Goal: Task Accomplishment & Management: Manage account settings

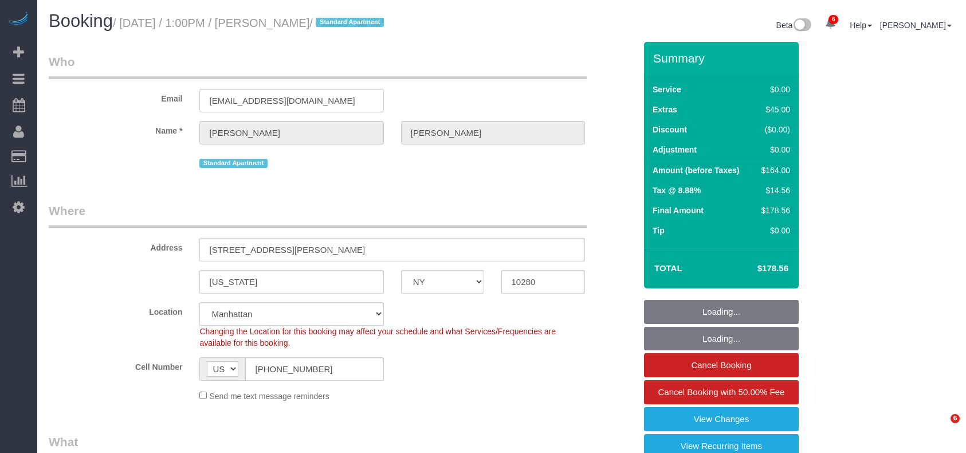
select select "NY"
select select "1"
select select "spot1"
select select "number:57"
select select "number:73"
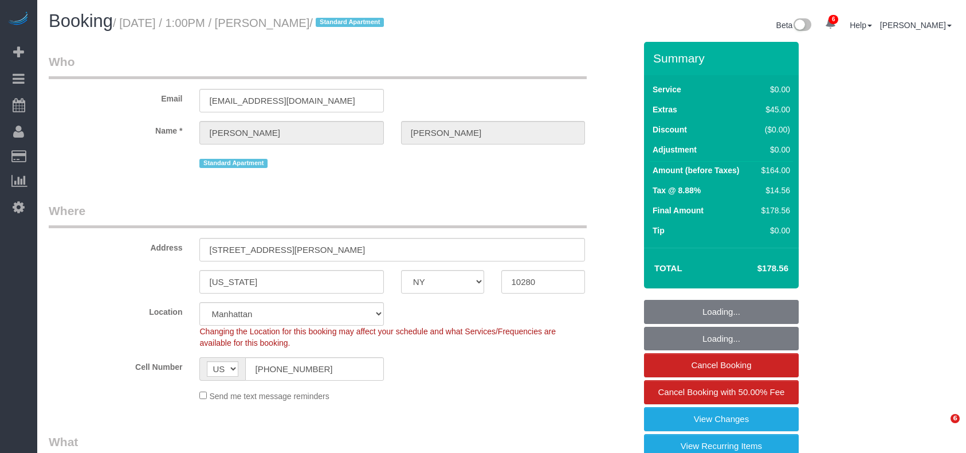
select select "number:15"
select select "number:6"
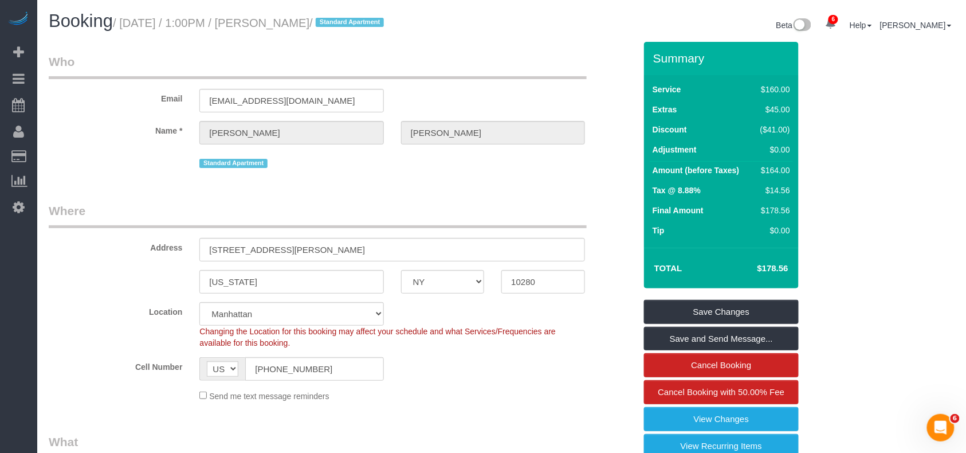
drag, startPoint x: 369, startPoint y: 19, endPoint x: 268, endPoint y: 19, distance: 100.9
click at [268, 19] on small "/ August 29, 2025 / 1:00PM / Benjamin Sampson / Standard Apartment" at bounding box center [250, 23] width 275 height 13
copy small "Benjamin Sampson"
click at [370, 29] on h1 "Booking / August 29, 2025 / 1:00PM / Benjamin Sampson / Standard Apartment" at bounding box center [271, 20] width 445 height 19
drag, startPoint x: 370, startPoint y: 28, endPoint x: 125, endPoint y: 24, distance: 244.7
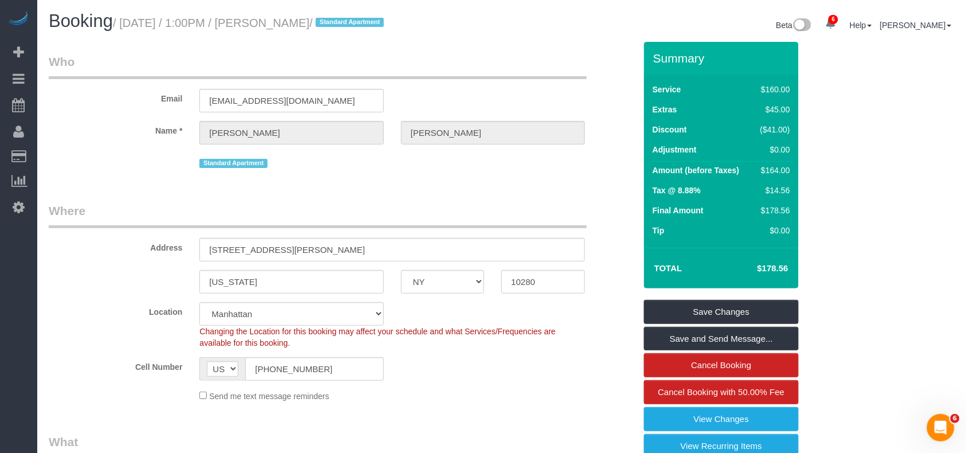
click at [125, 24] on small "/ August 29, 2025 / 1:00PM / Benjamin Sampson / Standard Apartment" at bounding box center [250, 23] width 275 height 13
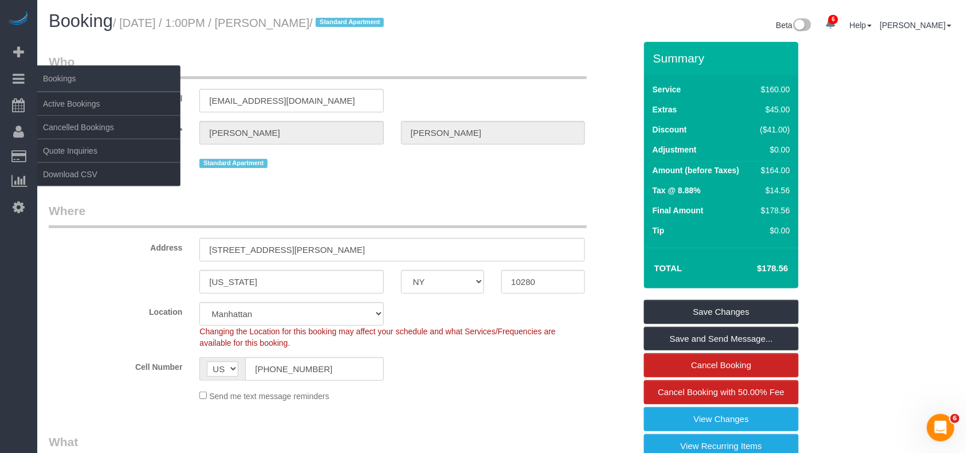
copy small "August 29, 2025 / 1:00PM / Benjamin Sampson /"
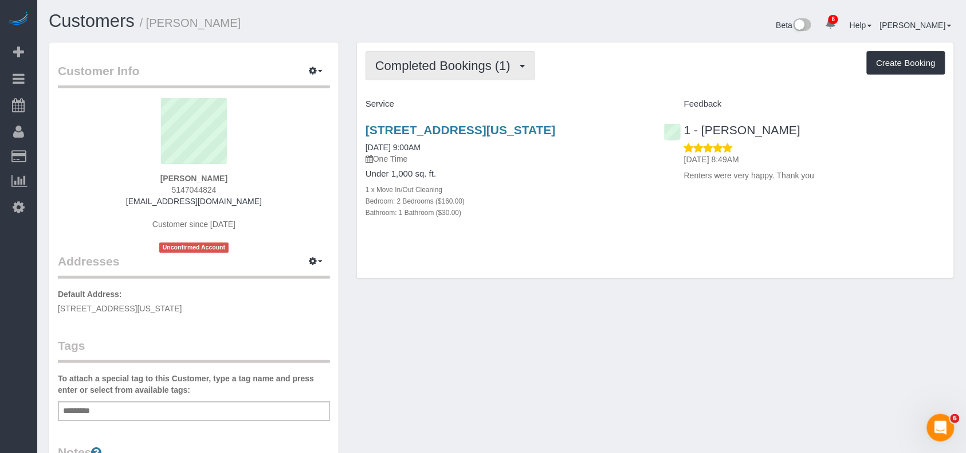
click at [492, 67] on span "Completed Bookings (1)" at bounding box center [445, 65] width 141 height 14
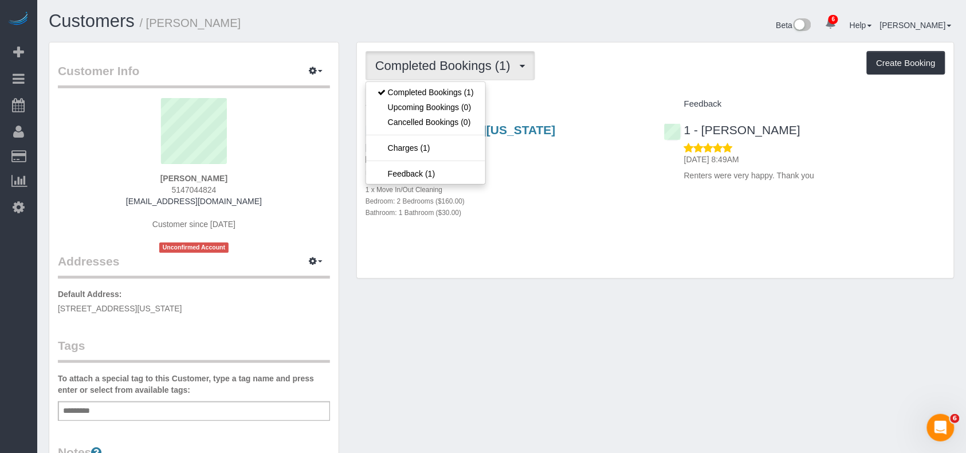
click at [528, 278] on div "Completed Bookings (1) Completed Bookings (1) Upcoming Bookings (0) Cancelled B…" at bounding box center [655, 160] width 597 height 236
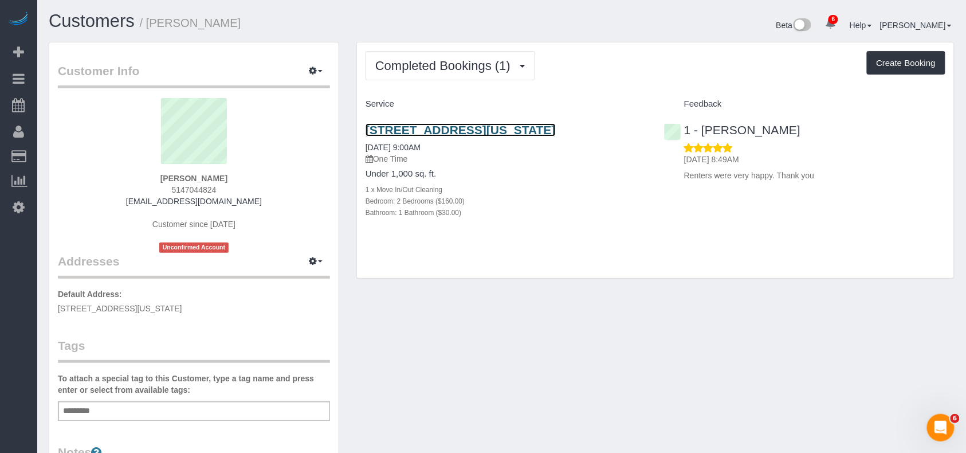
click at [438, 131] on link "135 West 16th Street, Apt. 15, New York, NY 10011" at bounding box center [461, 129] width 190 height 13
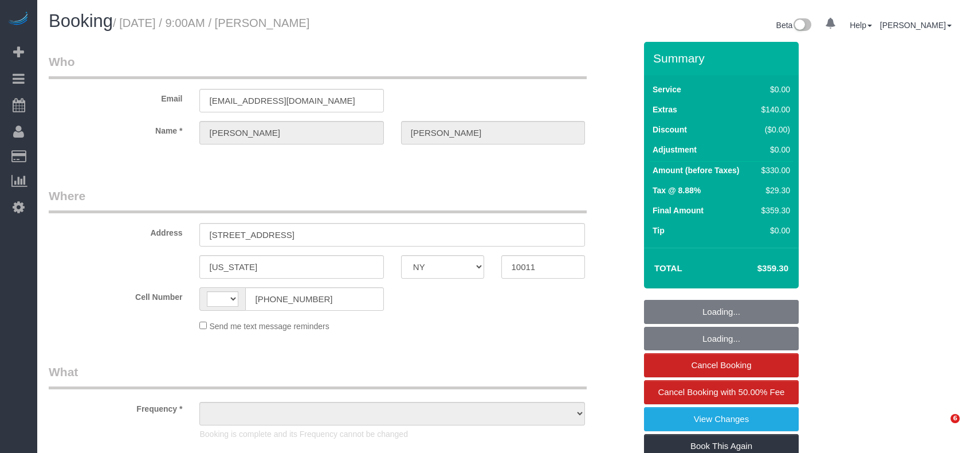
select select "NY"
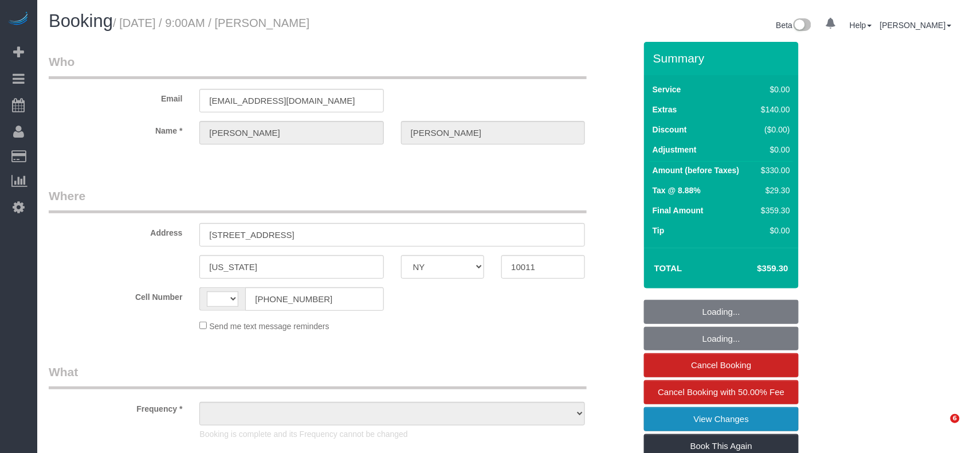
select select "number:89"
select select "number:90"
select select "number:15"
select select "number:7"
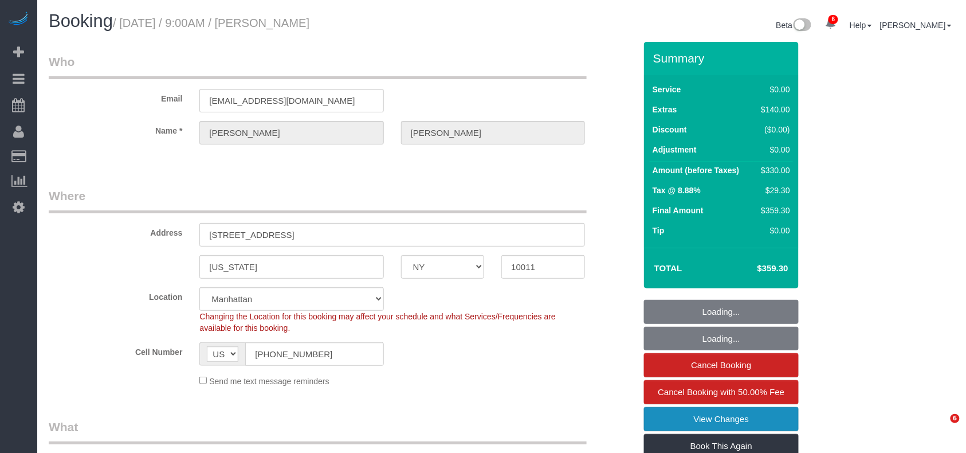
select select "string:US"
select select "string:stripe-pm_1LQzKG4VGloSiKo7xG3na7rl"
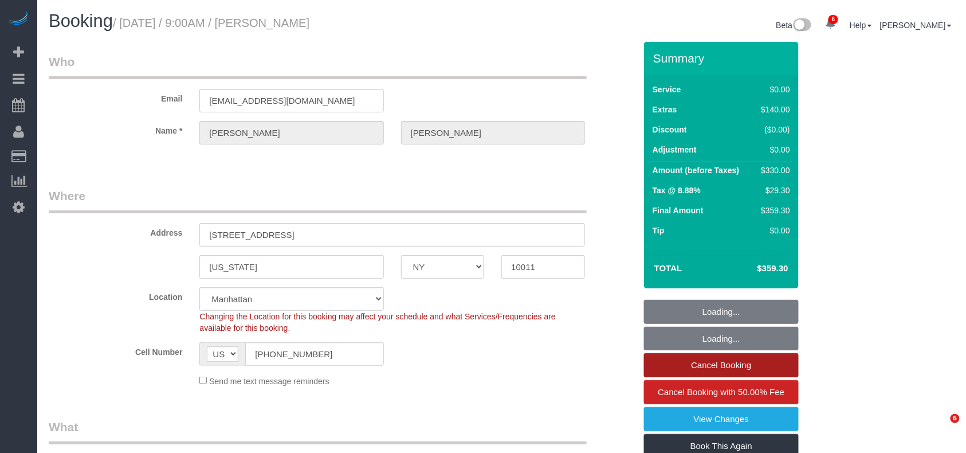
select select "2"
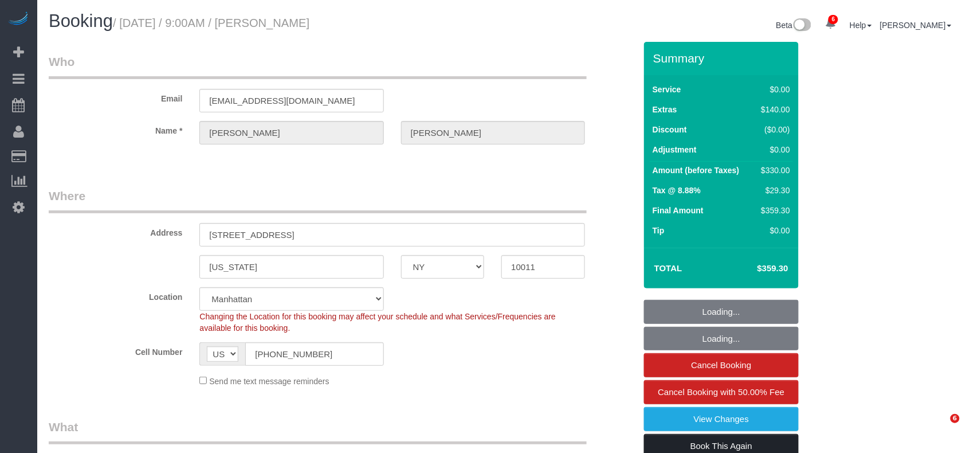
select select "object:1369"
select select "spot1"
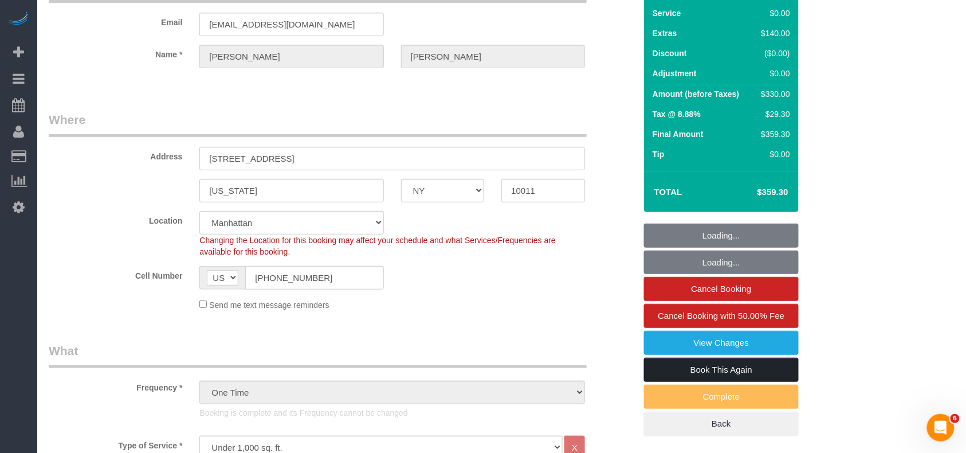
click at [707, 377] on link "Book This Again" at bounding box center [721, 370] width 155 height 24
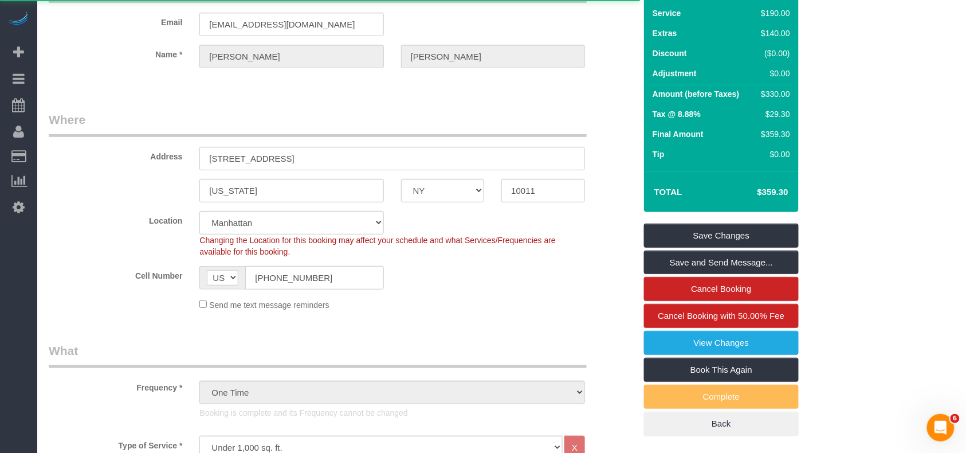
select select "NY"
select select "number:89"
select select "number:90"
select select "number:15"
select select "number:7"
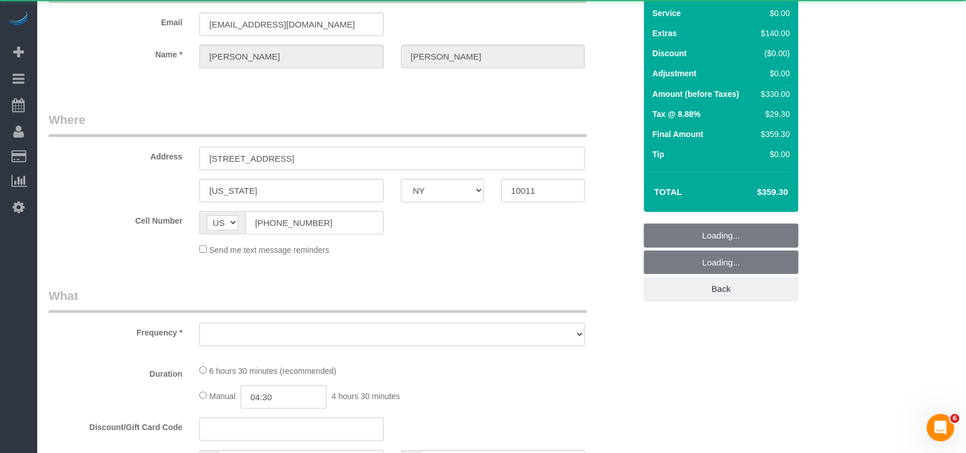
select select "object:2177"
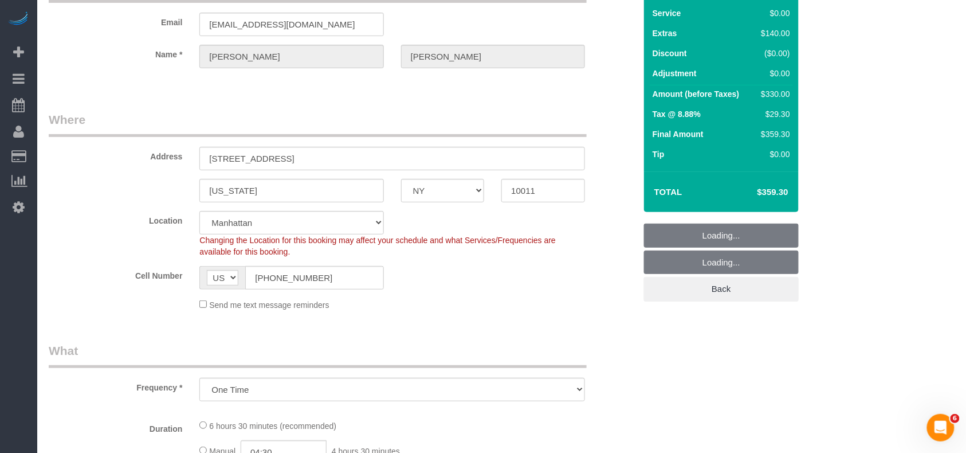
select select "string:stripe-pm_1LQzKG4VGloSiKo7xG3na7rl"
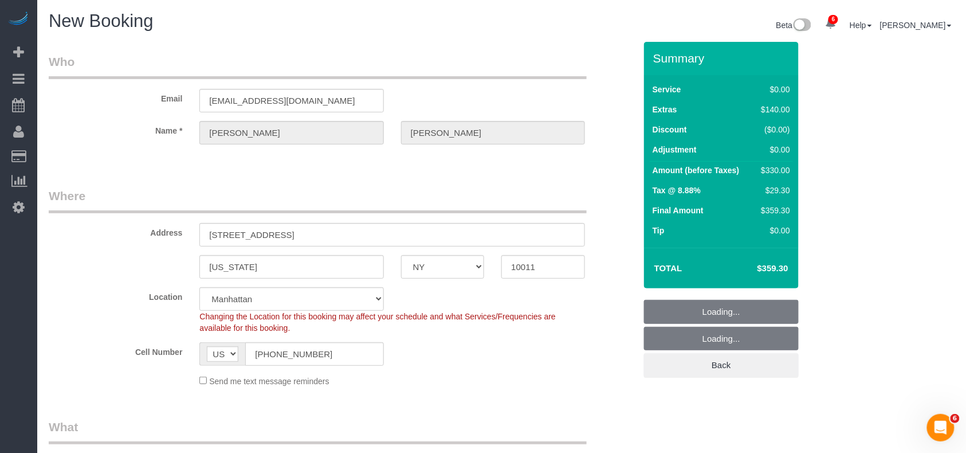
select select "2"
select select "object:2574"
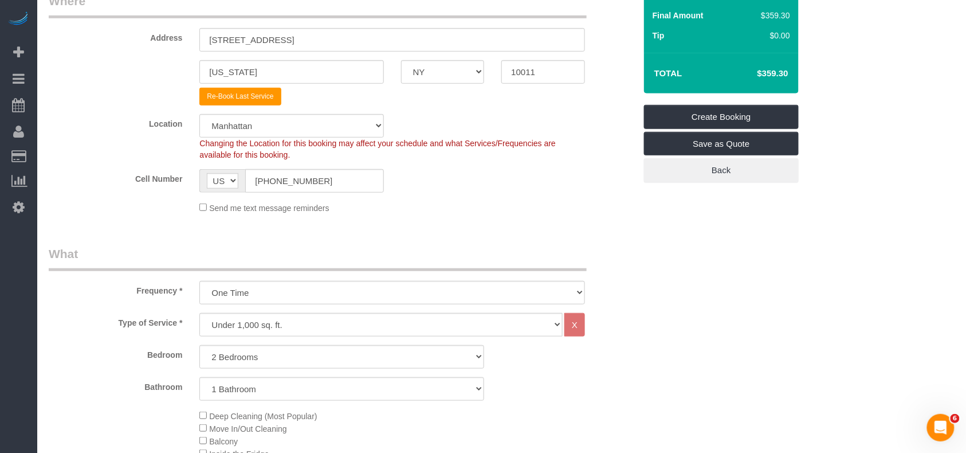
select select "2"
select select "object:2758"
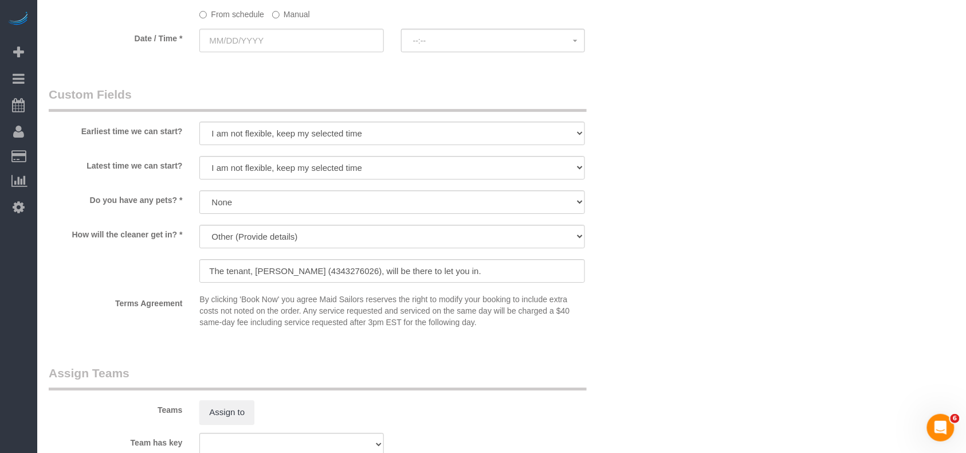
scroll to position [1222, 0]
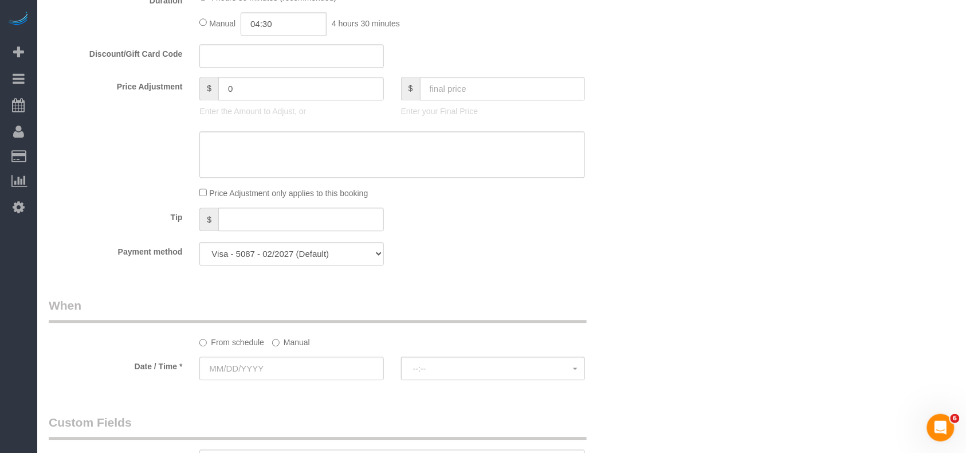
scroll to position [840, 0]
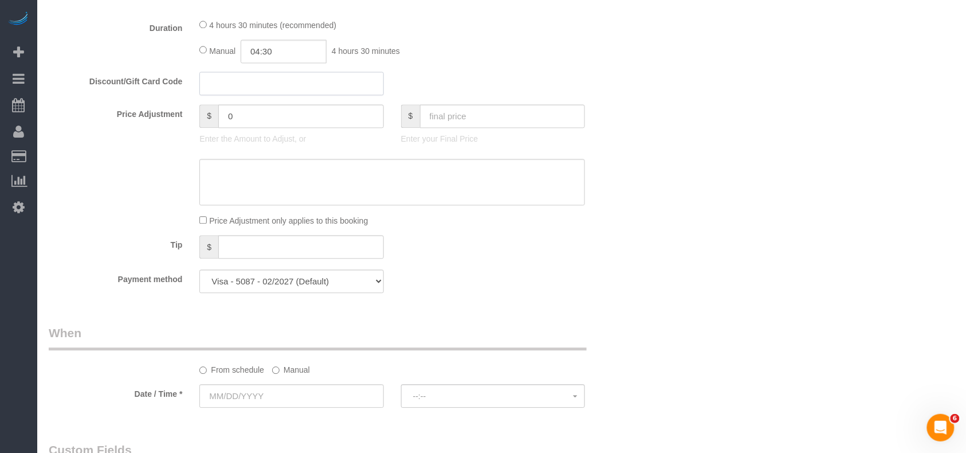
click at [264, 87] on input "text" at bounding box center [291, 83] width 184 height 23
paste input "BYESUMMER30"
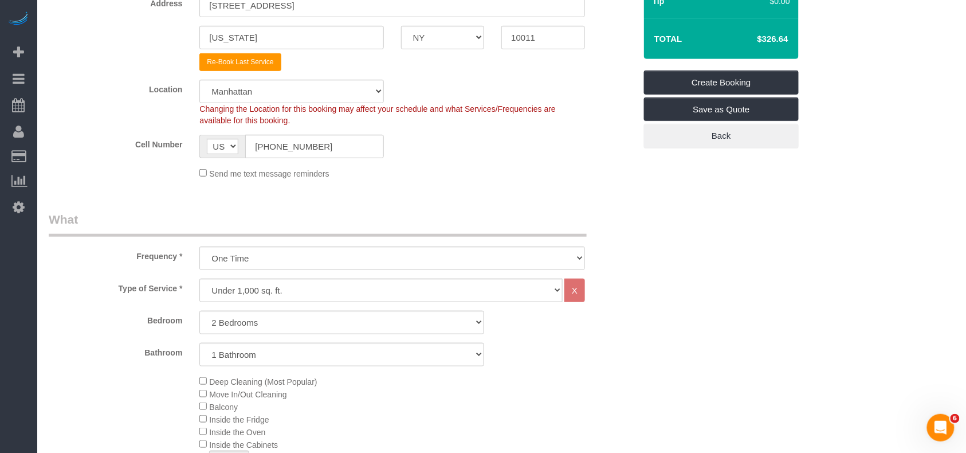
scroll to position [76, 0]
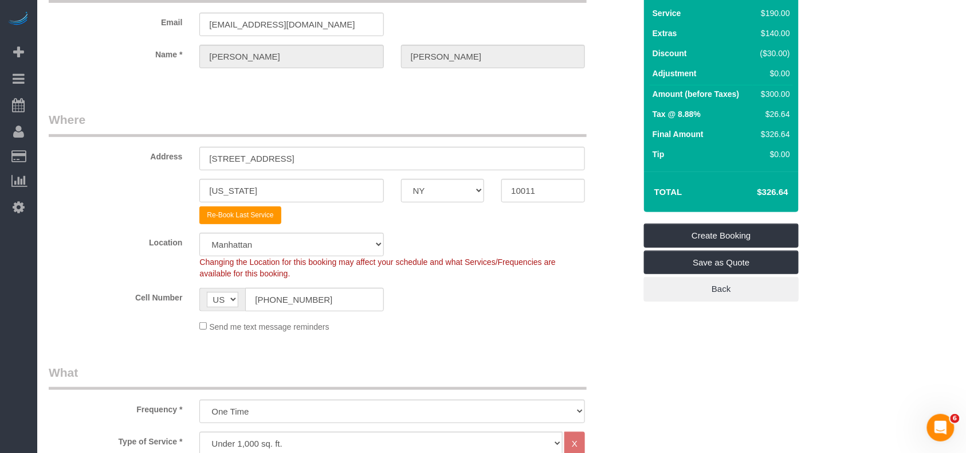
type input "BYESUMMER30"
click at [581, 333] on fieldset "Where Address 135 West 16th Street, Apt. 15 New York AK AL AR AZ CA CO CT DC DE…" at bounding box center [342, 226] width 587 height 230
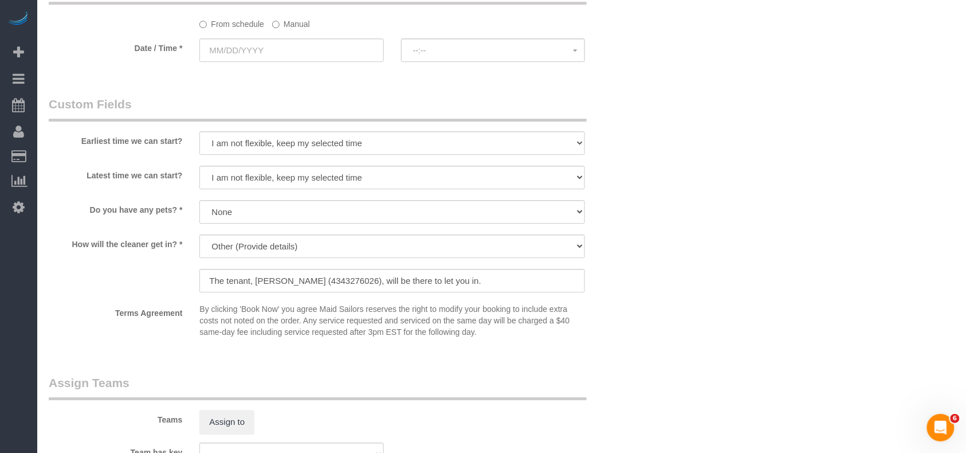
scroll to position [1222, 0]
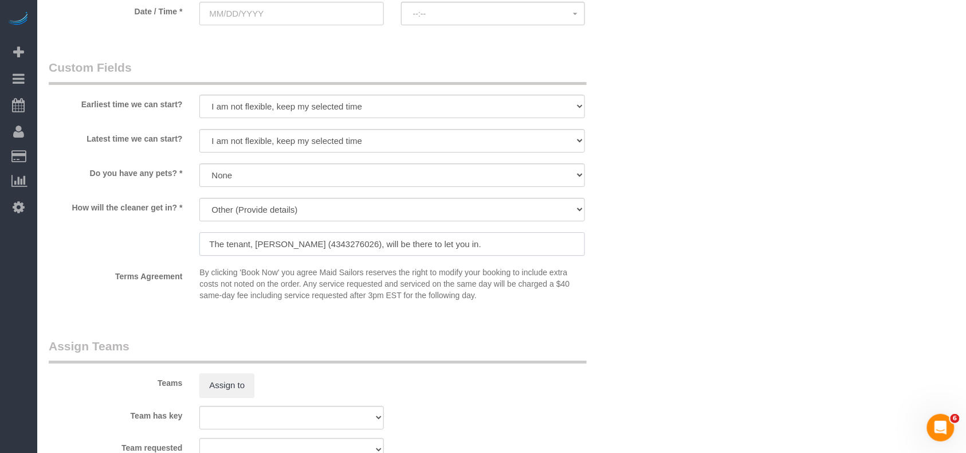
click at [336, 246] on input "The tenant, Emily Butler (4343276026), will be there to let you in." at bounding box center [392, 243] width 386 height 23
click at [330, 248] on input "The tenant, Emily Butler (2035249850), will be there to let you in." at bounding box center [392, 243] width 386 height 23
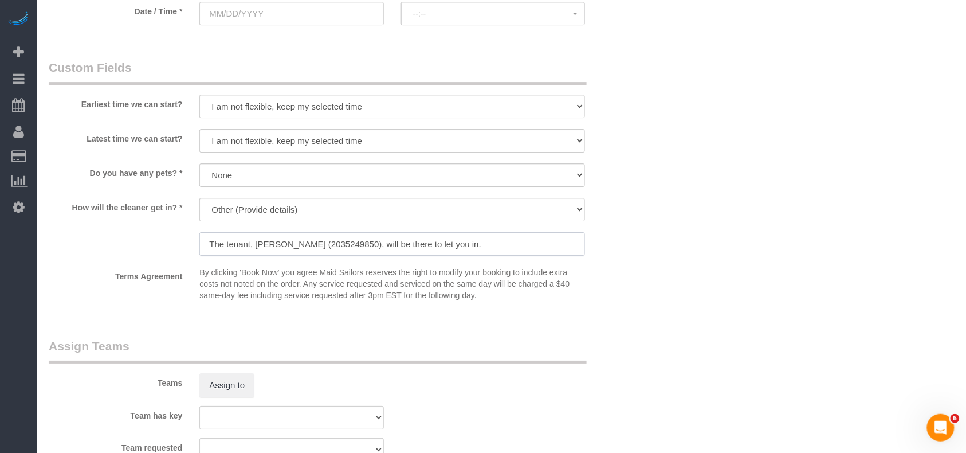
drag, startPoint x: 255, startPoint y: 244, endPoint x: 301, endPoint y: 248, distance: 46.0
click at [301, 248] on input "The tenant, Emily Butler (2035249850), will be there to let you in." at bounding box center [392, 243] width 386 height 23
paste input "Nikita"
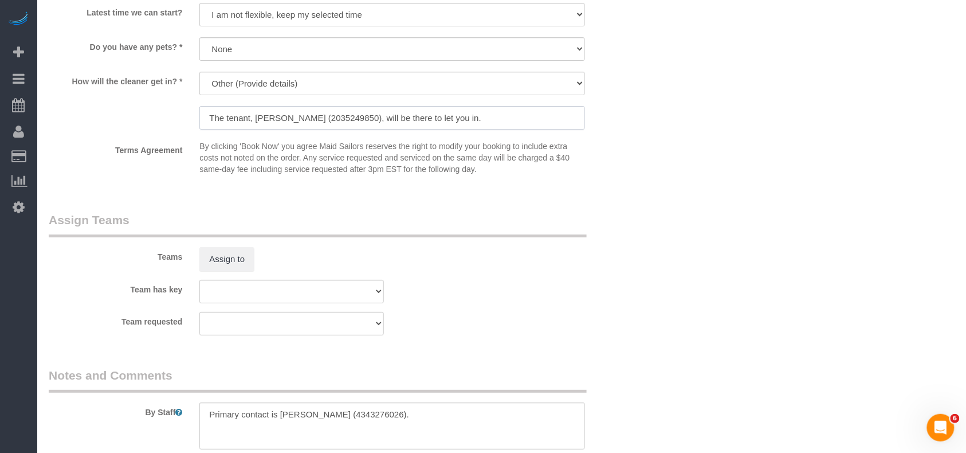
scroll to position [1344, 0]
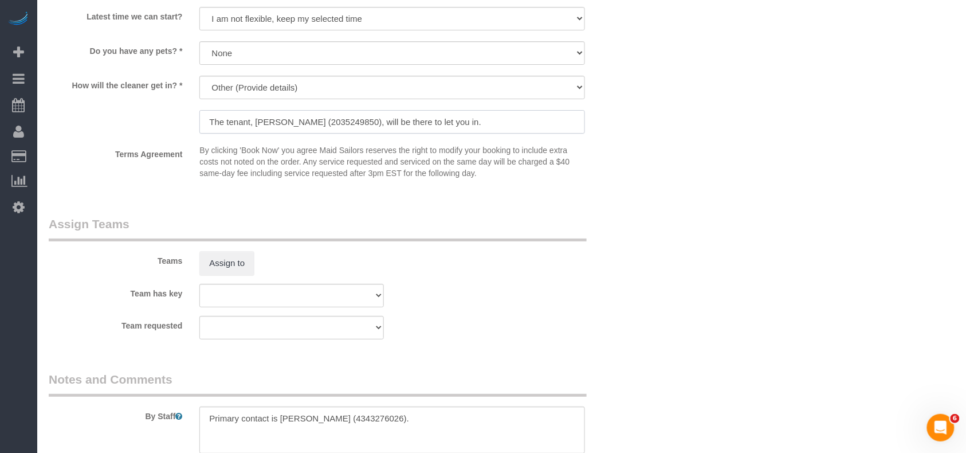
drag, startPoint x: 333, startPoint y: 124, endPoint x: 256, endPoint y: 124, distance: 77.4
click at [256, 124] on input "The tenant, Nikita (2035249850), will be there to let you in." at bounding box center [392, 121] width 386 height 23
type input "The tenant, Nikita (2035249850), will be there to let you in."
drag, startPoint x: 390, startPoint y: 421, endPoint x: 283, endPoint y: 418, distance: 107.2
click at [283, 418] on textarea at bounding box center [392, 429] width 386 height 47
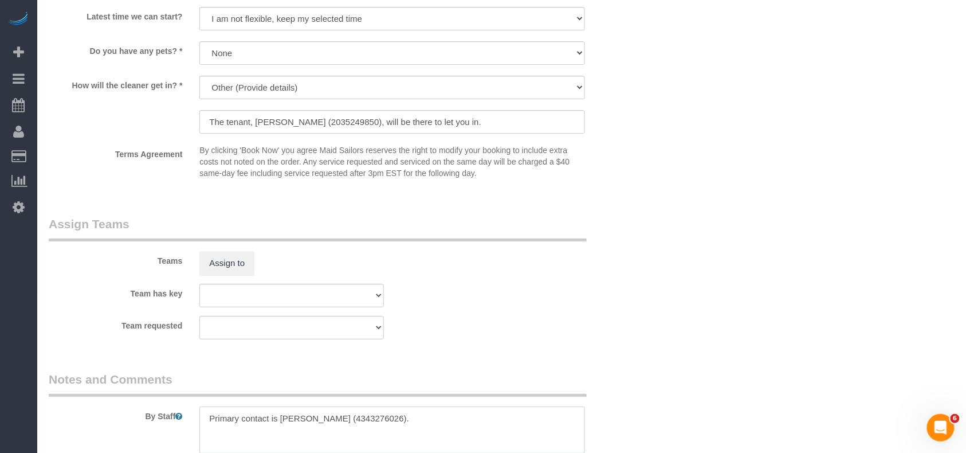
paste textarea "Nikita (2035249850)"
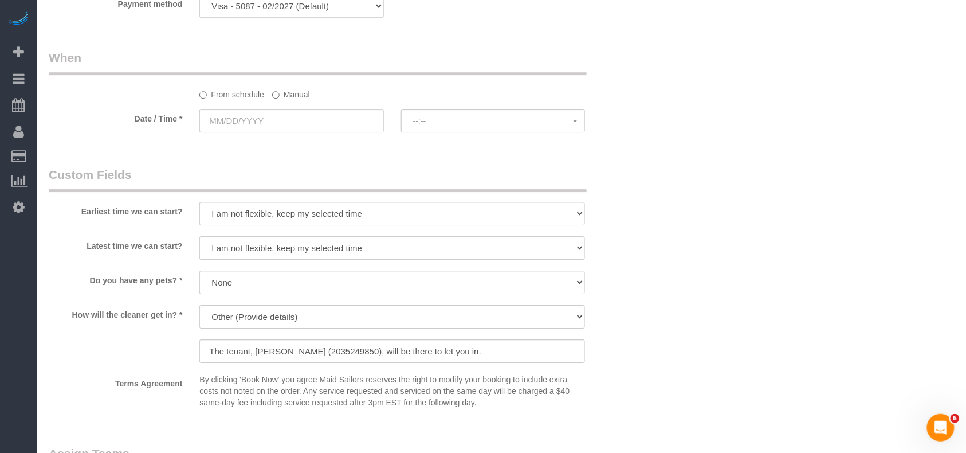
scroll to position [1039, 0]
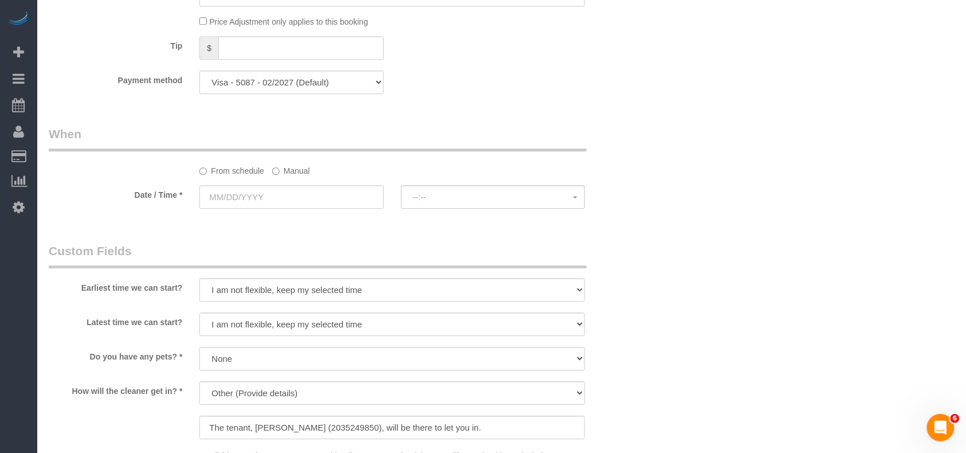
type textarea "Primary contact is Nikita (2035249850)"
click at [253, 195] on input "text" at bounding box center [291, 196] width 184 height 23
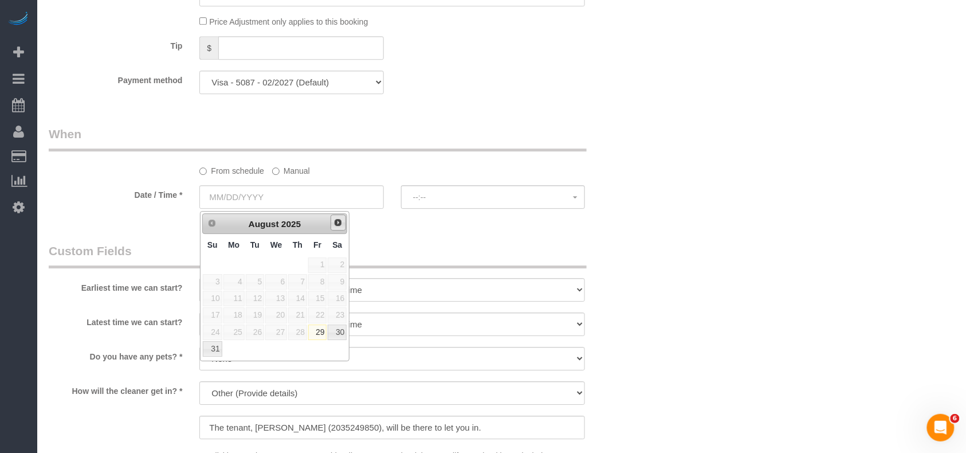
click at [331, 222] on link "Next" at bounding box center [339, 222] width 16 height 16
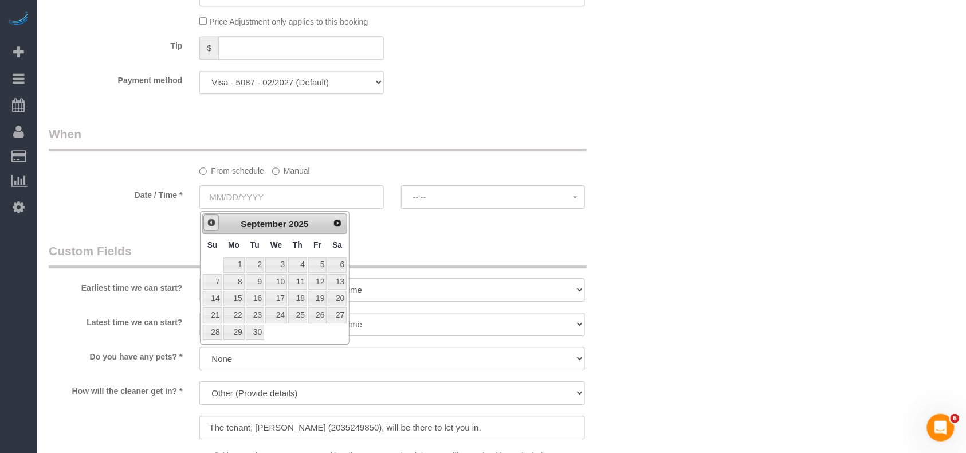
click at [209, 227] on span "Prev" at bounding box center [211, 222] width 9 height 9
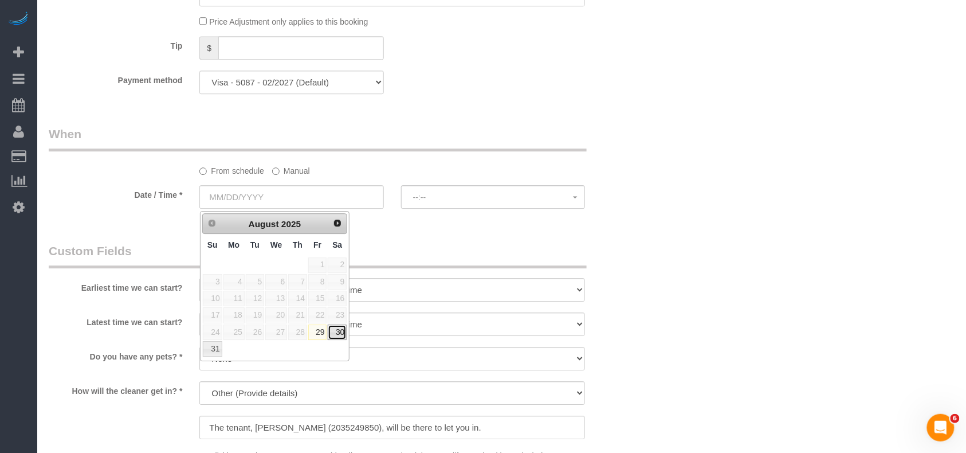
click at [336, 335] on link "30" at bounding box center [337, 331] width 19 height 15
type input "08/30/2025"
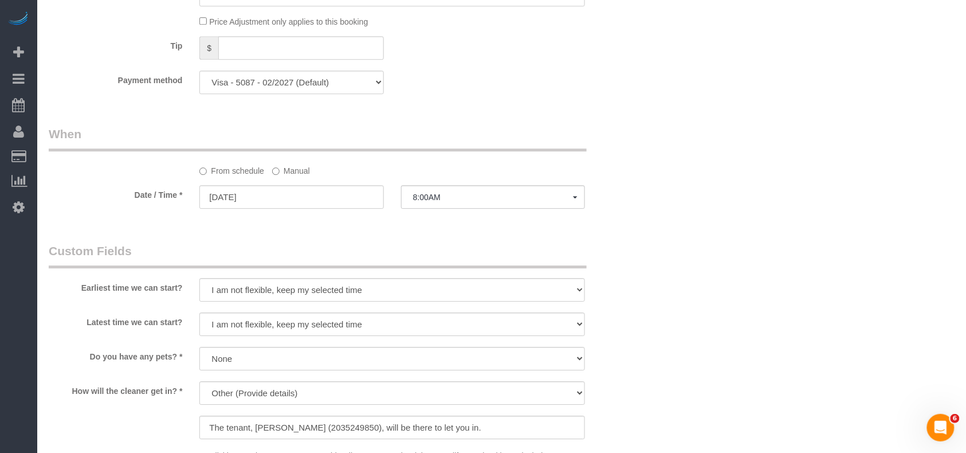
select select "spot11"
click at [320, 88] on select "Visa - 5087 - 02/2027 (Default) Add Credit Card ─────────────── Cash Check Payp…" at bounding box center [291, 81] width 184 height 23
select select "string:stripe"
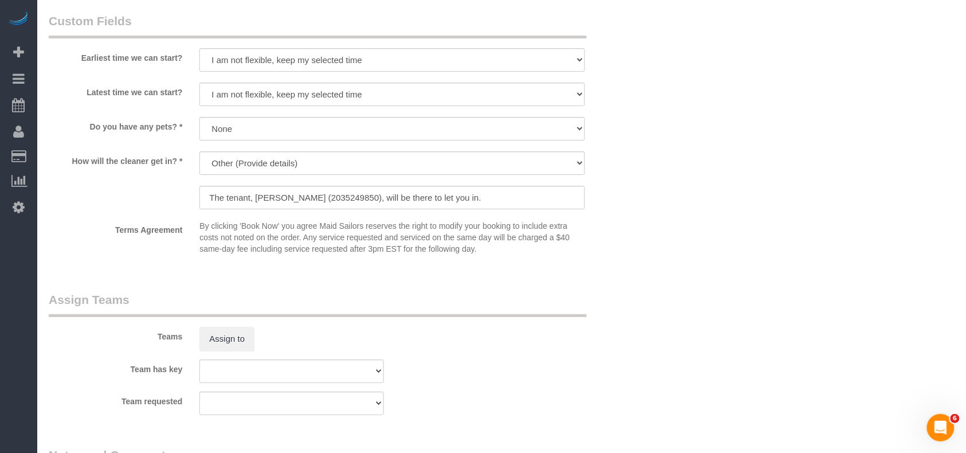
scroll to position [1264, 0]
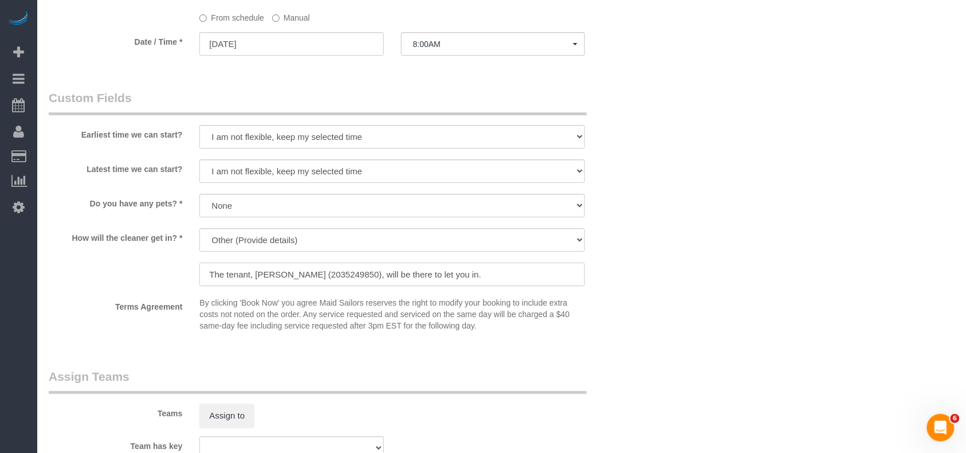
click at [296, 276] on input "The tenant, Nikita (2035249850), will be there to let you in." at bounding box center [392, 273] width 386 height 23
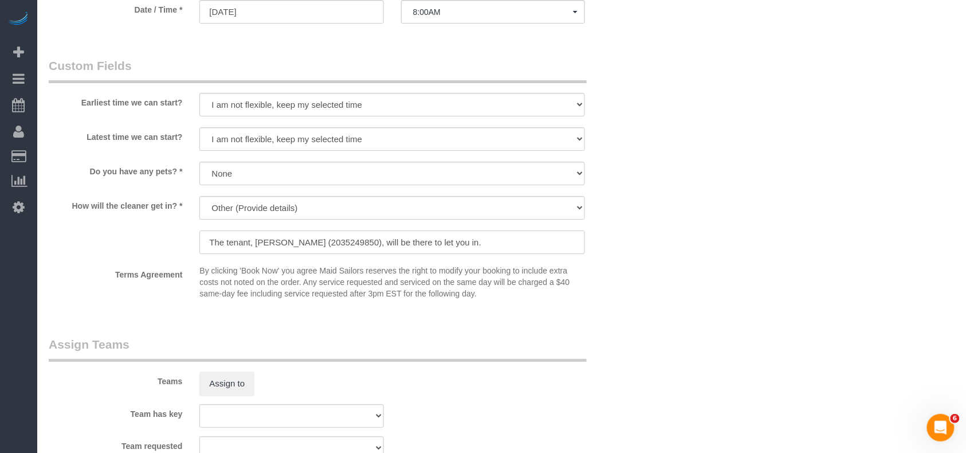
scroll to position [1069, 0]
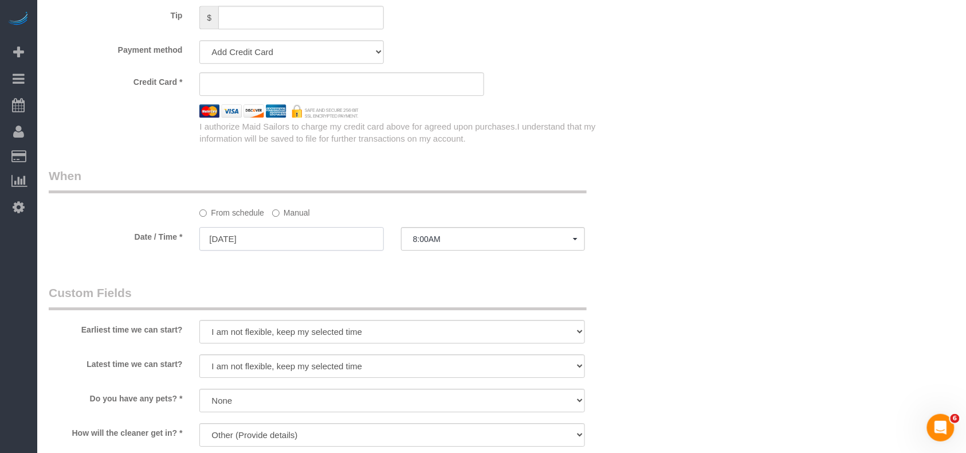
click at [279, 245] on input "08/30/2025" at bounding box center [291, 238] width 184 height 23
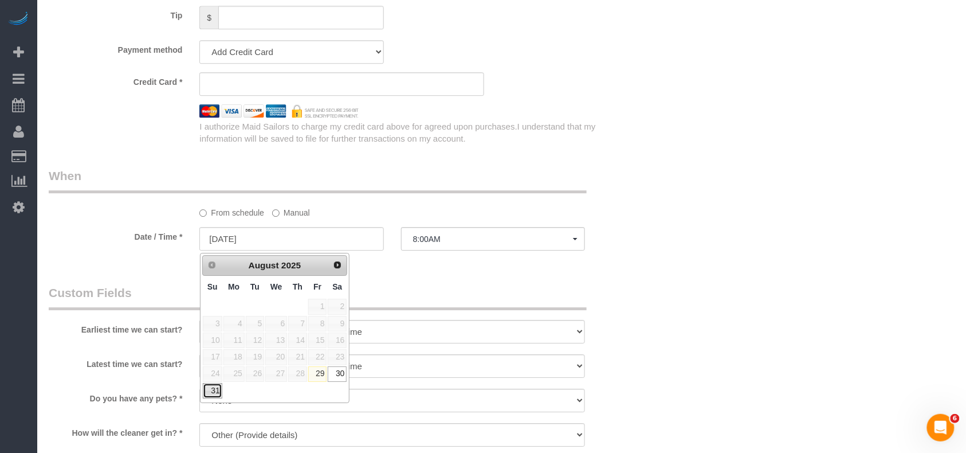
click at [209, 391] on link "31" at bounding box center [212, 390] width 19 height 15
type input "[DATE]"
select select "spot22"
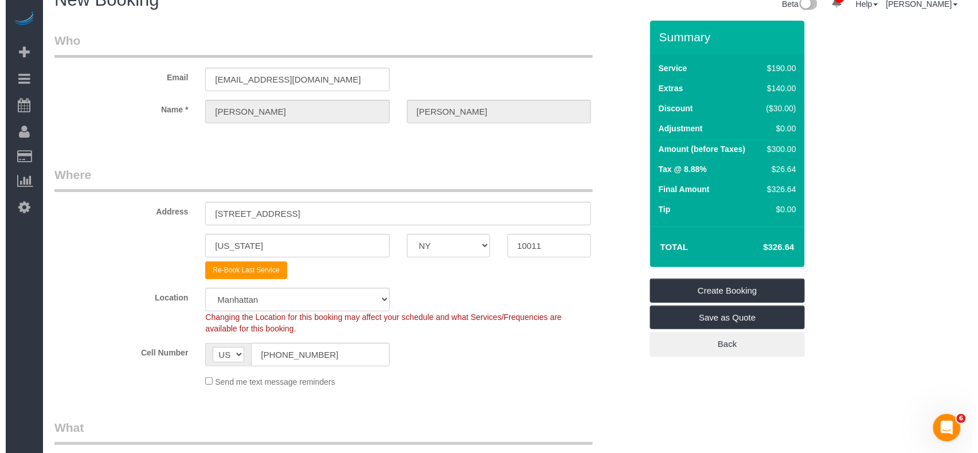
scroll to position [0, 0]
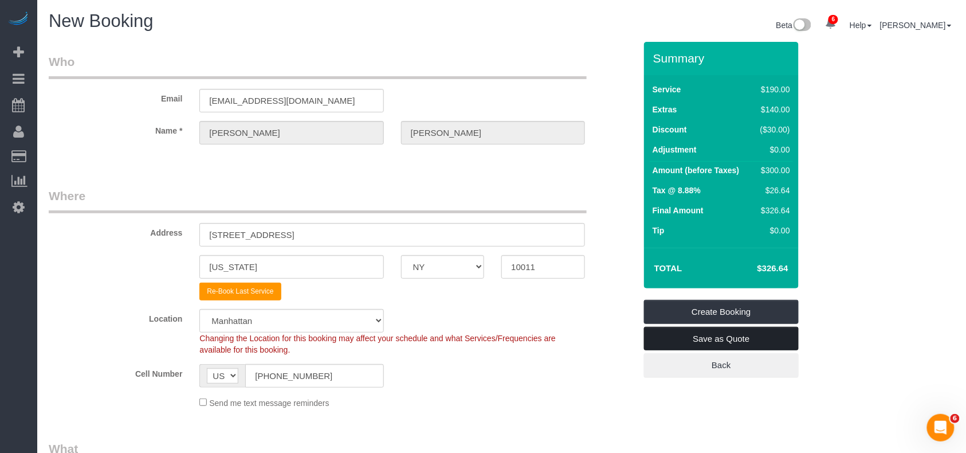
click at [675, 343] on link "Save as Quote" at bounding box center [721, 339] width 155 height 24
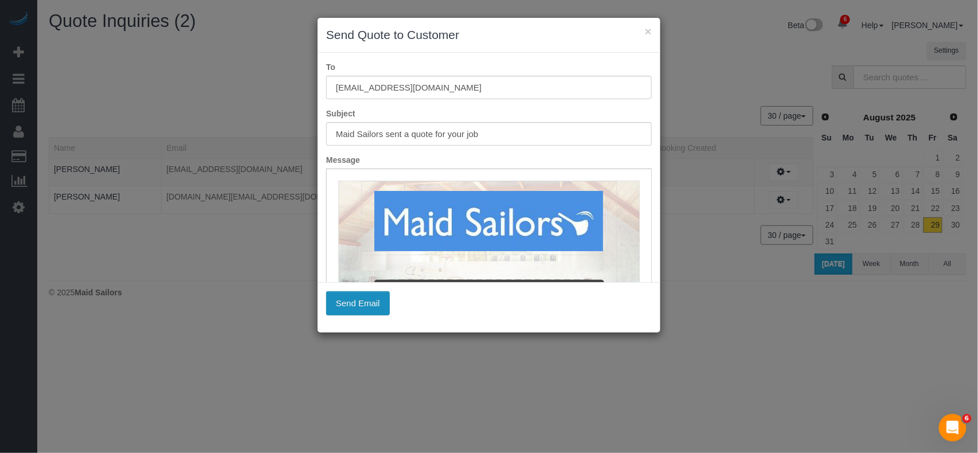
click at [343, 301] on button "Send Email" at bounding box center [358, 303] width 64 height 24
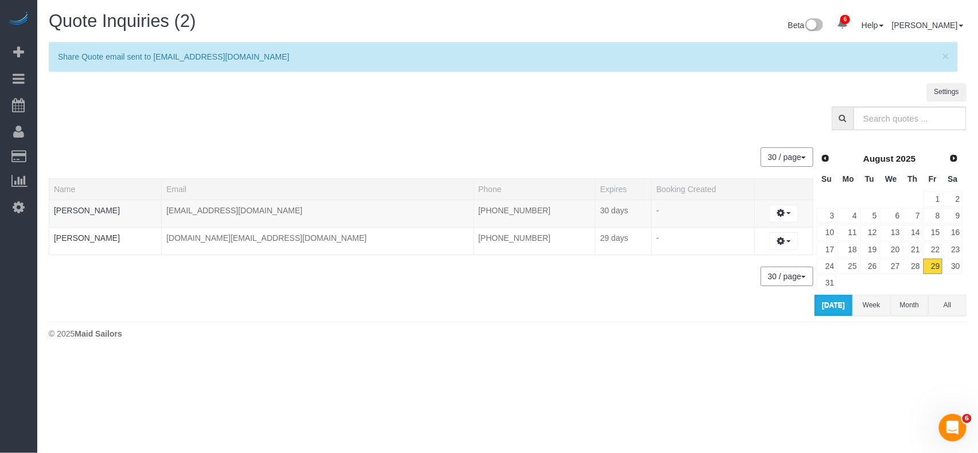
click at [415, 312] on sui-quotes-table "30 / page 10 / page 20 / page 30 / page 40 / page 50 / page 100 / page Name Ema…" at bounding box center [432, 226] width 766 height 181
click at [781, 222] on button "button" at bounding box center [783, 214] width 29 height 18
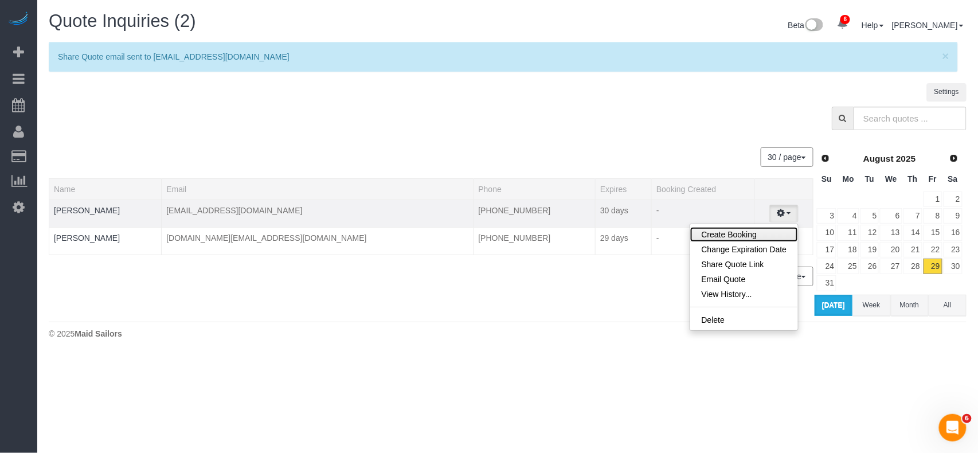
click at [723, 241] on link "Create Booking" at bounding box center [744, 234] width 108 height 15
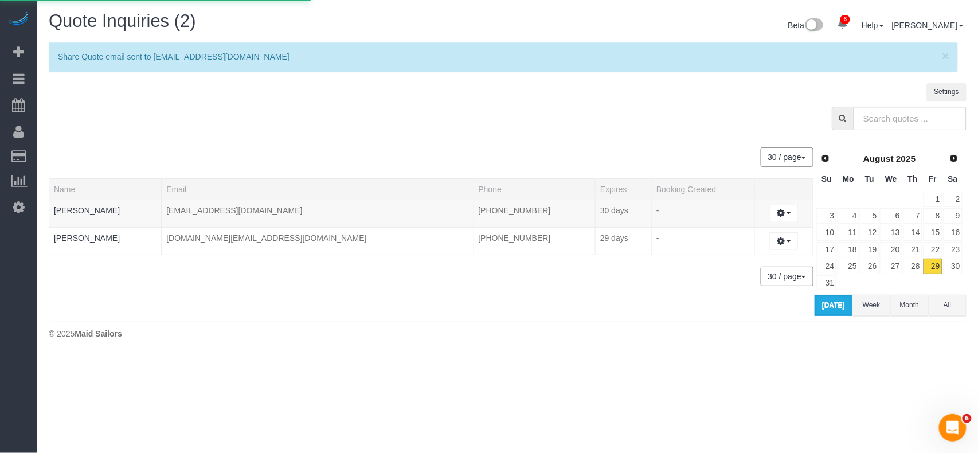
select select "NY"
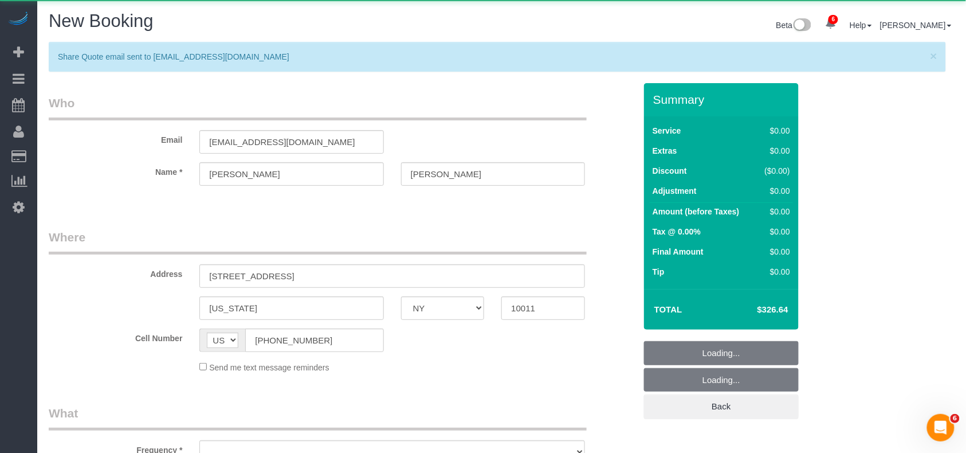
select select "number:89"
select select "number:90"
select select "number:15"
select select "number:7"
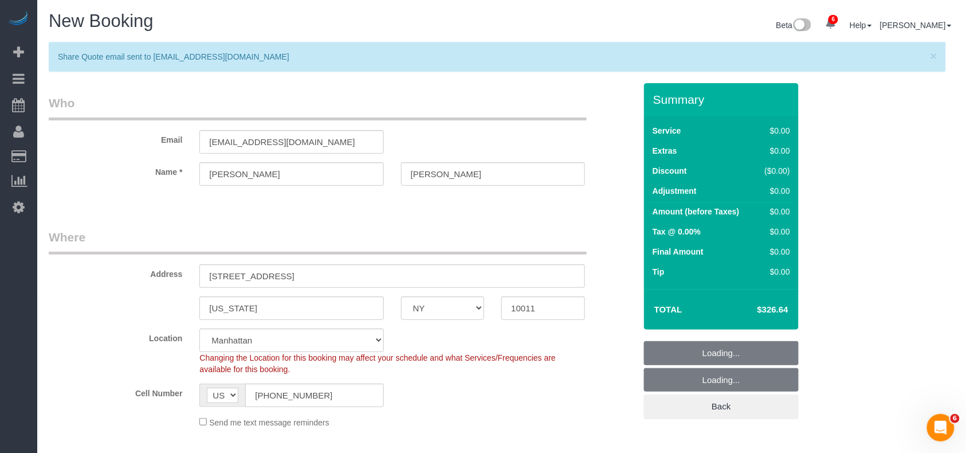
select select "object:4463"
select select "spot70"
select select "2"
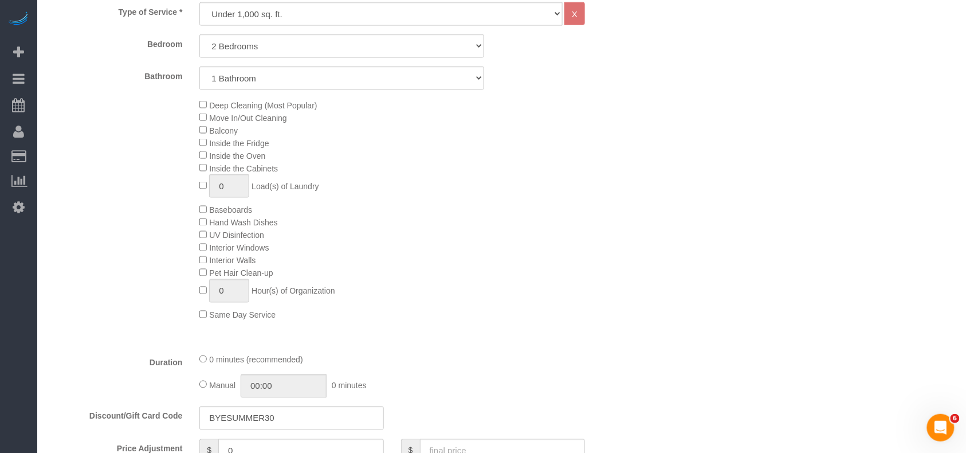
select select "object:4606"
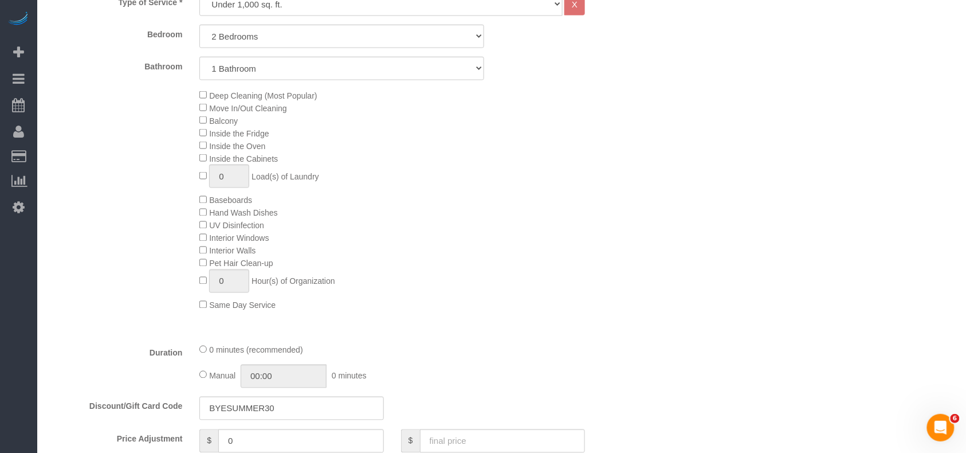
select select "2"
select select "spot129"
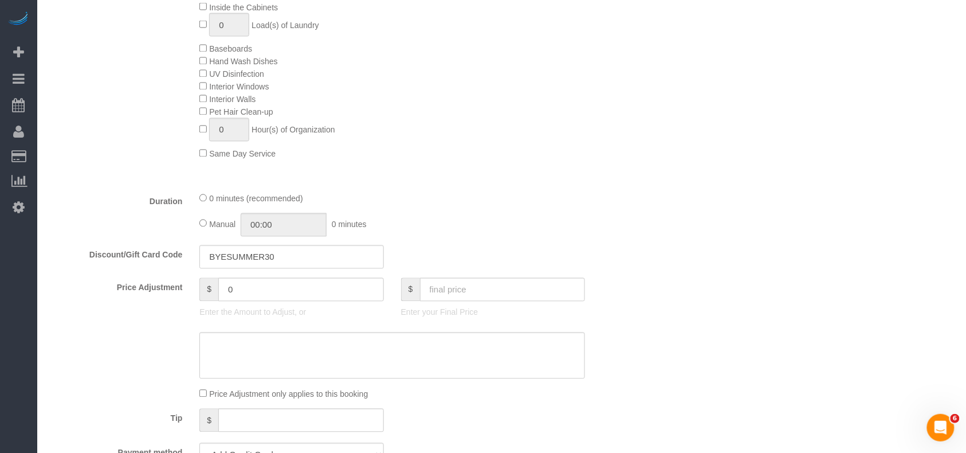
scroll to position [688, 0]
select select "spot188"
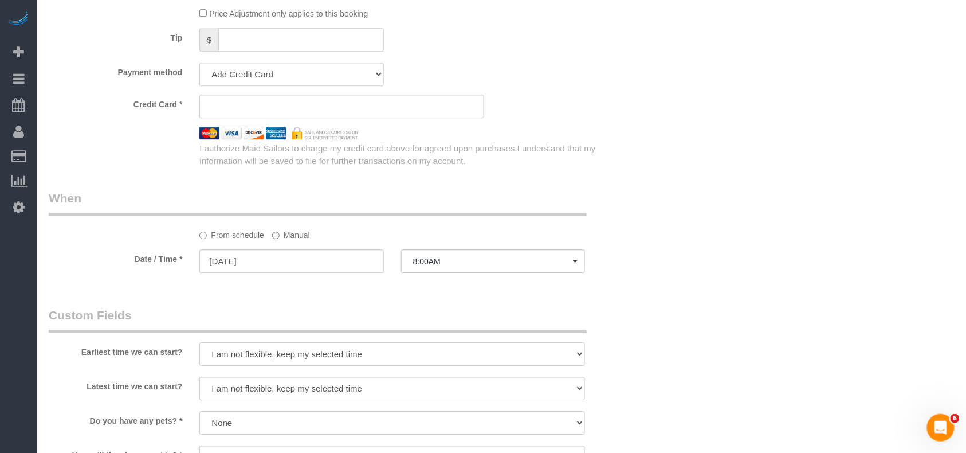
scroll to position [993, 0]
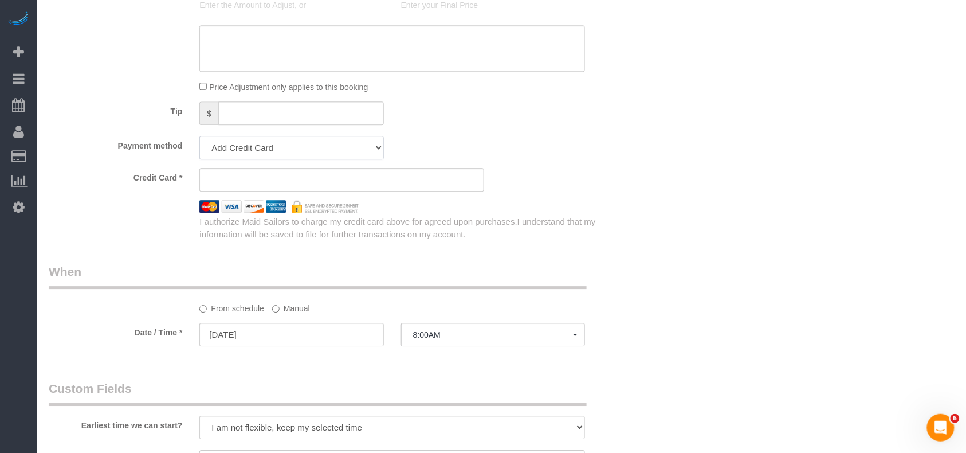
click at [345, 157] on select "Add Credit Card Cash Check Paypal" at bounding box center [291, 147] width 184 height 23
click at [340, 150] on select "Add Credit Card Cash Check Paypal" at bounding box center [291, 147] width 184 height 23
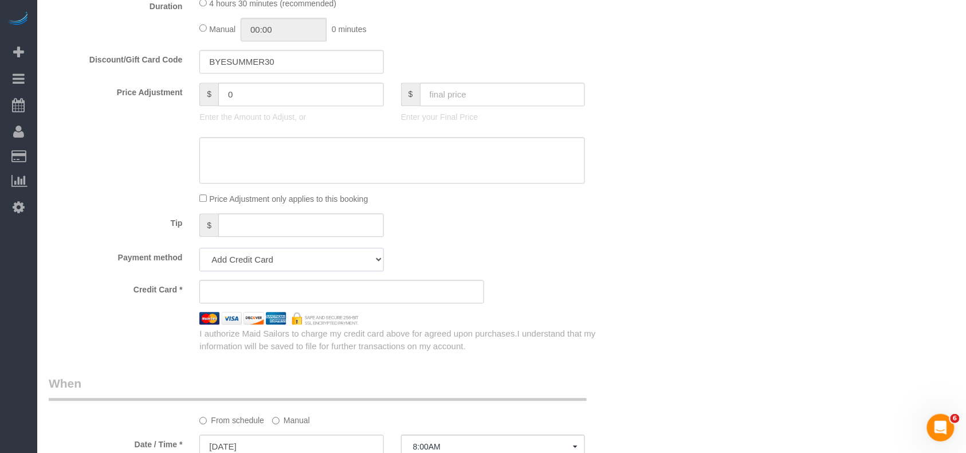
scroll to position [917, 0]
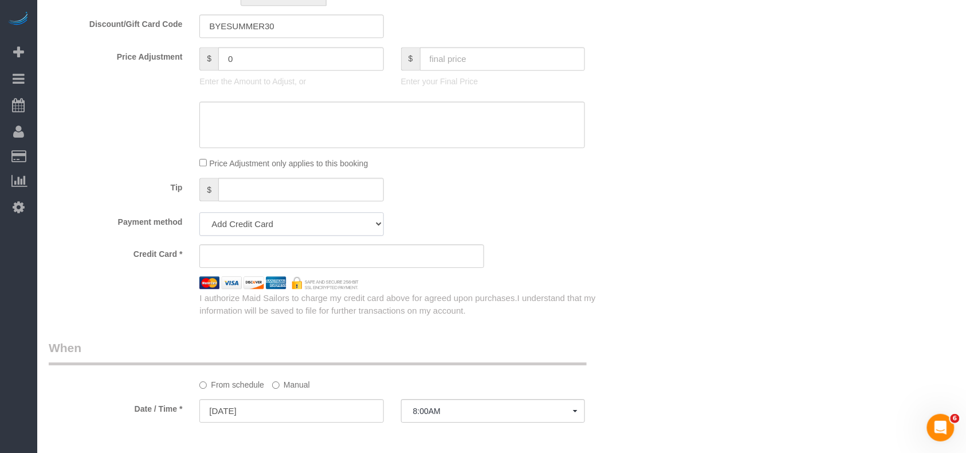
click at [292, 222] on select "Add Credit Card Cash Check Paypal" at bounding box center [291, 223] width 184 height 23
click at [199, 215] on select "Add Credit Card Cash Check Paypal" at bounding box center [291, 223] width 184 height 23
drag, startPoint x: 441, startPoint y: 209, endPoint x: 450, endPoint y: 205, distance: 10.8
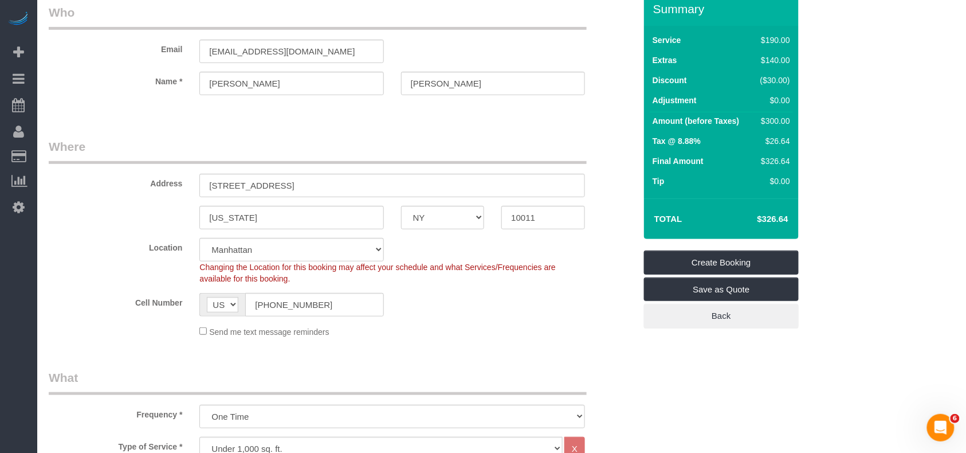
scroll to position [0, 0]
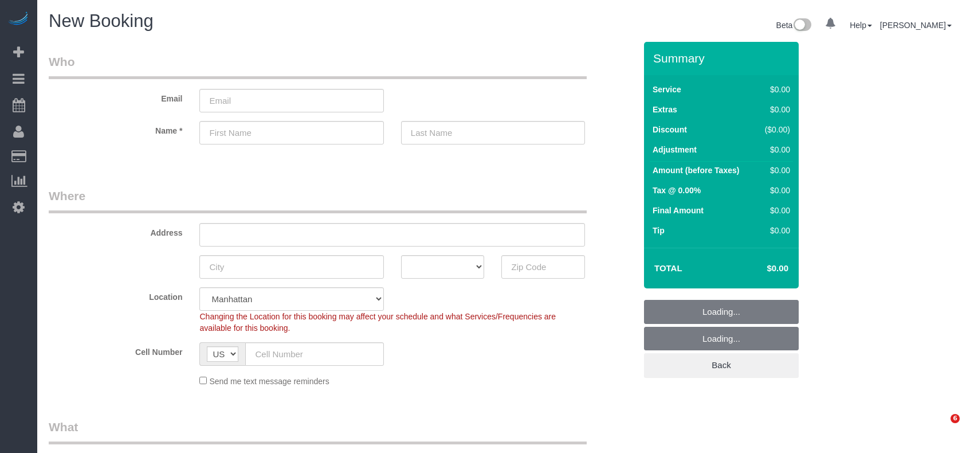
select select "number:89"
select select "number:90"
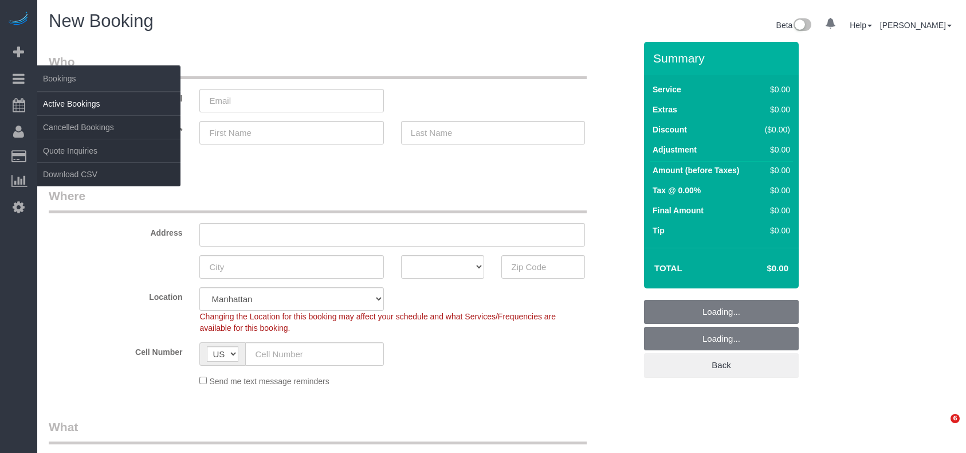
select select "object:887"
click at [83, 149] on link "Quote Inquiries" at bounding box center [108, 150] width 143 height 23
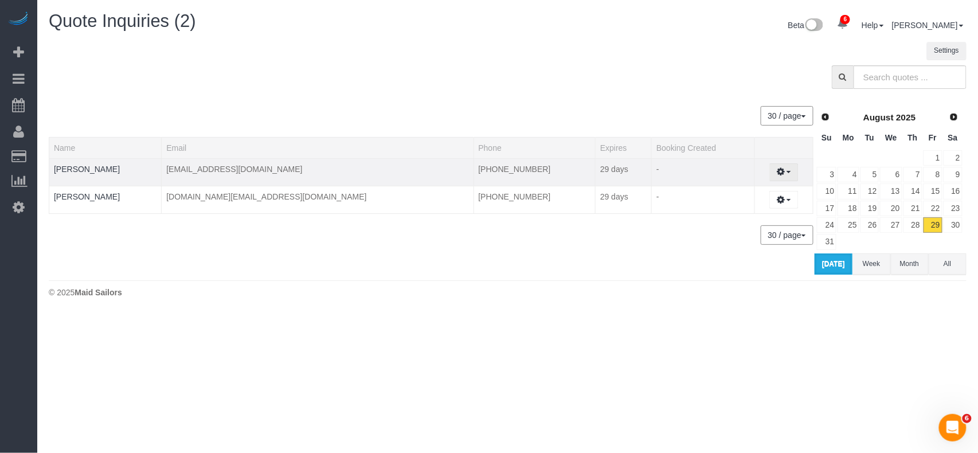
click at [777, 172] on icon "button" at bounding box center [781, 171] width 8 height 7
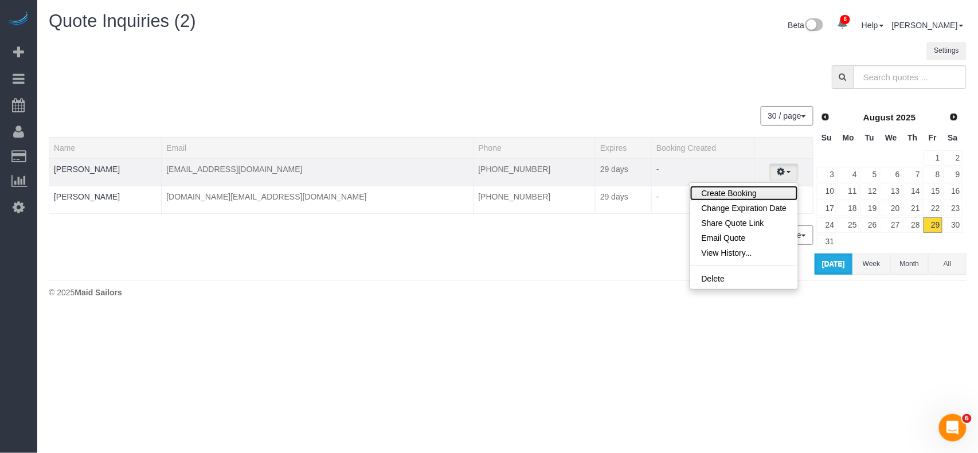
click at [746, 193] on link "Create Booking" at bounding box center [744, 193] width 108 height 15
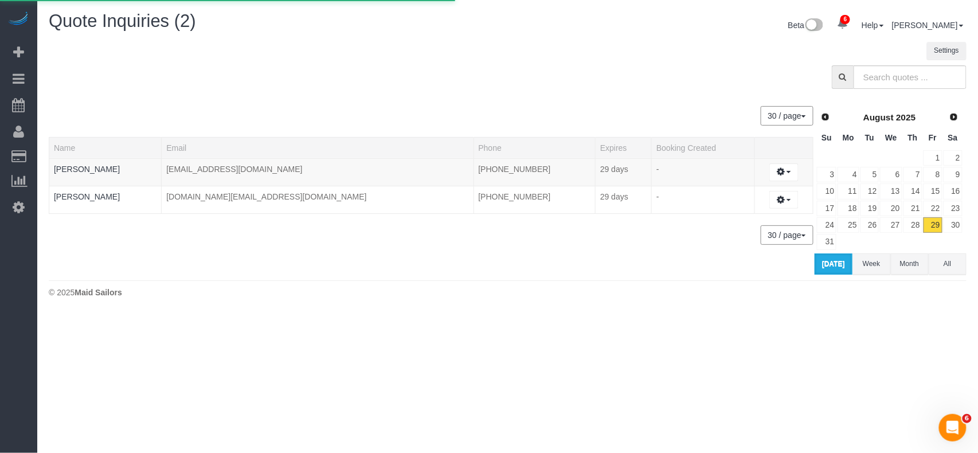
select select "NY"
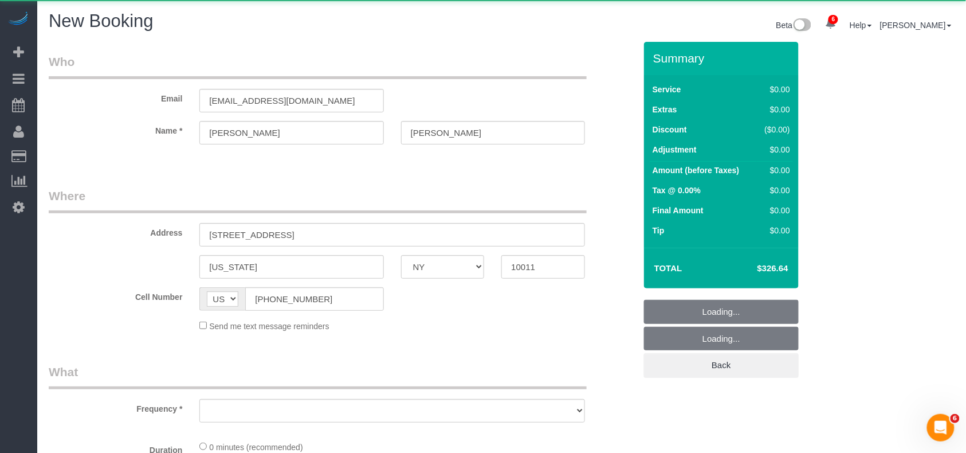
select select "number:89"
select select "number:90"
select select "number:15"
select select "number:7"
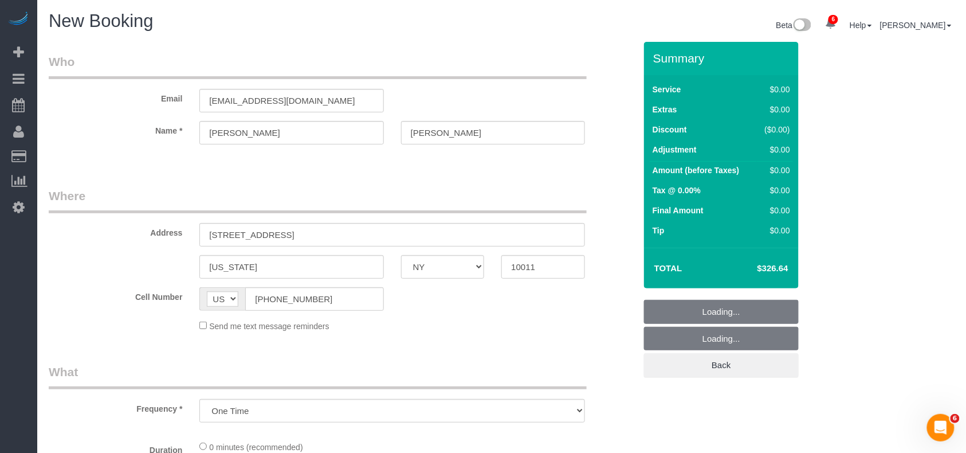
select select "object:1926"
select select "2"
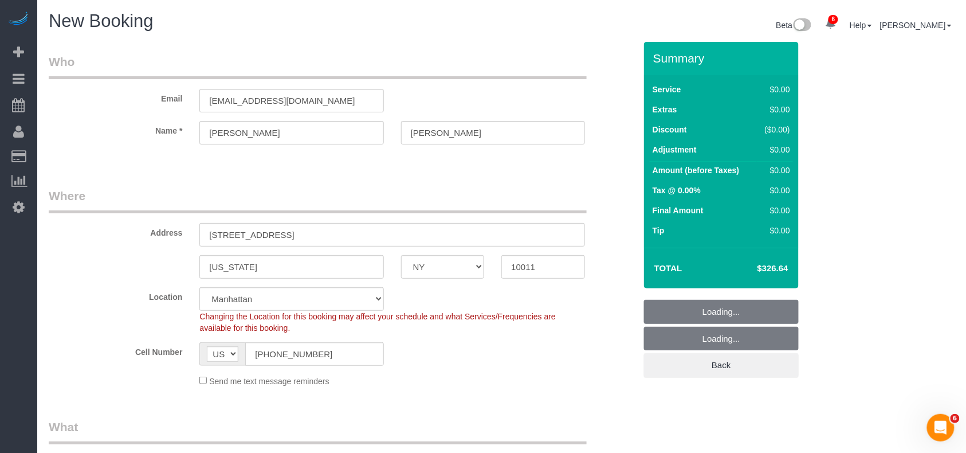
select select "object:2431"
select select "spot1"
select select "2"
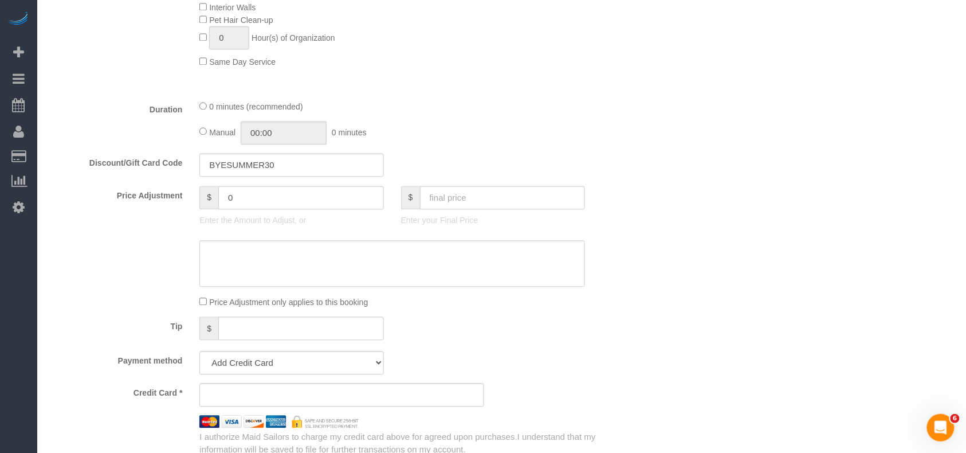
select select "object:2471"
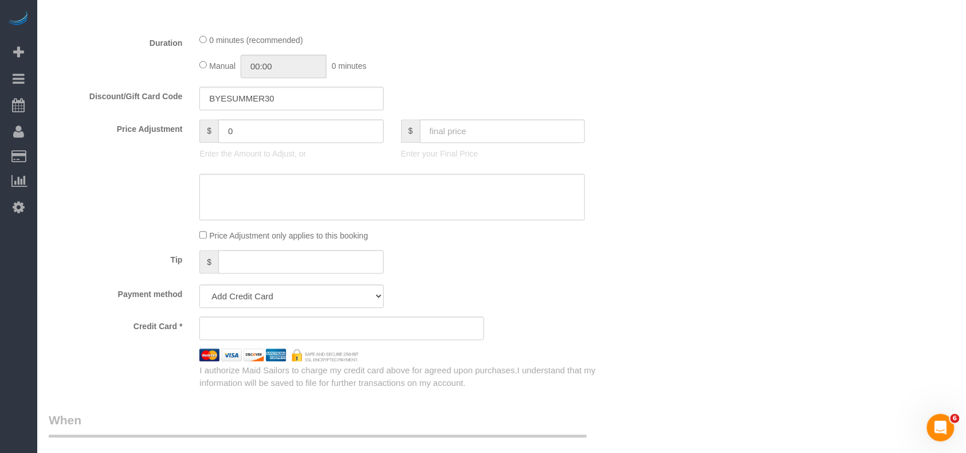
select select
select select "2"
select select "spot60"
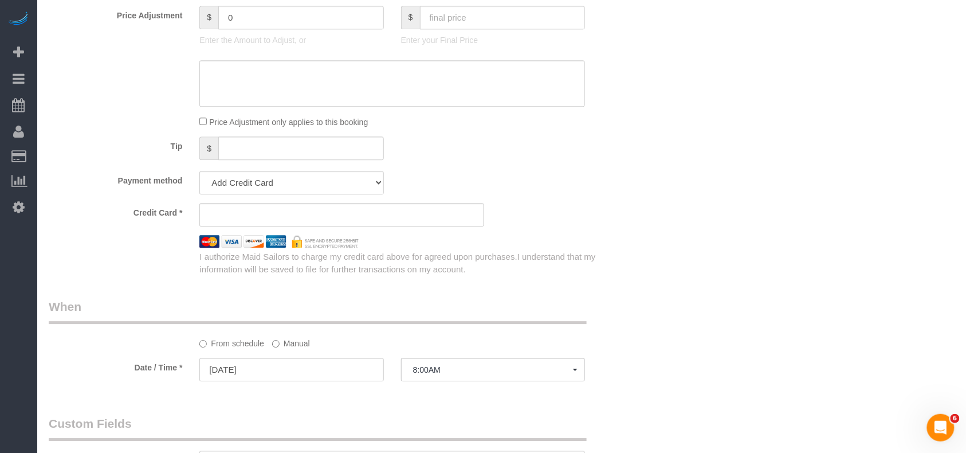
scroll to position [1069, 0]
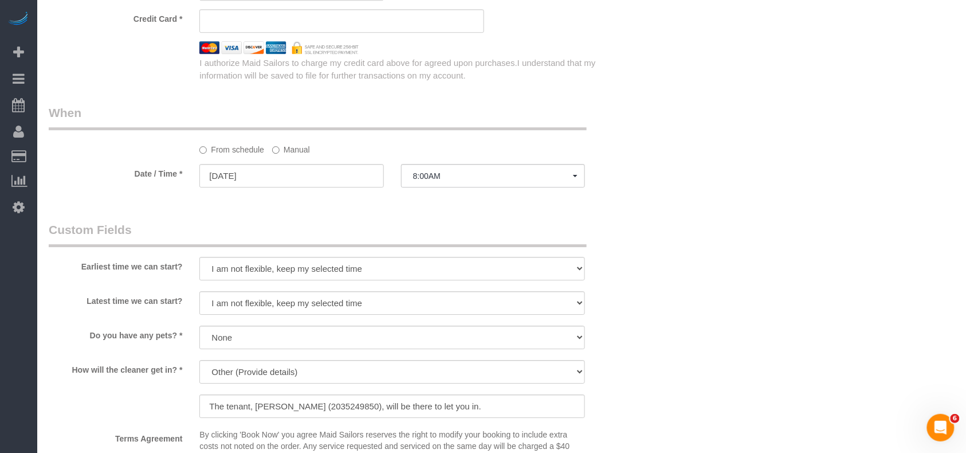
select select "spot119"
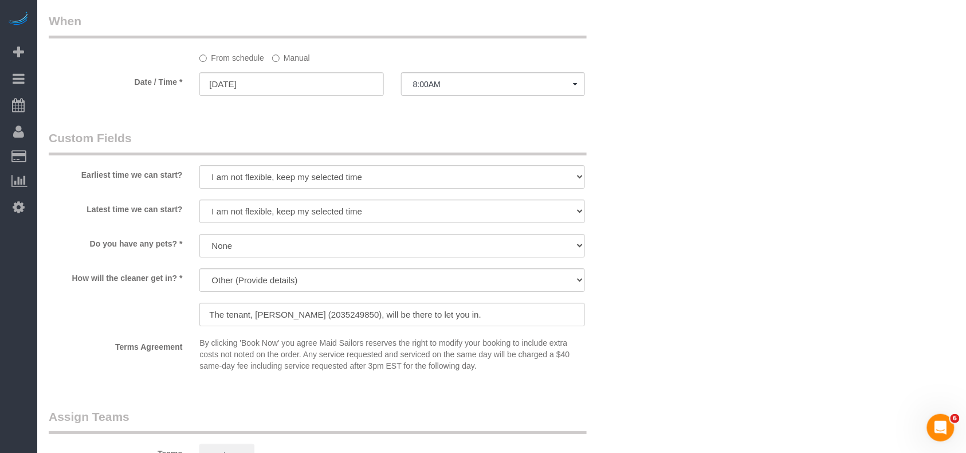
scroll to position [1222, 0]
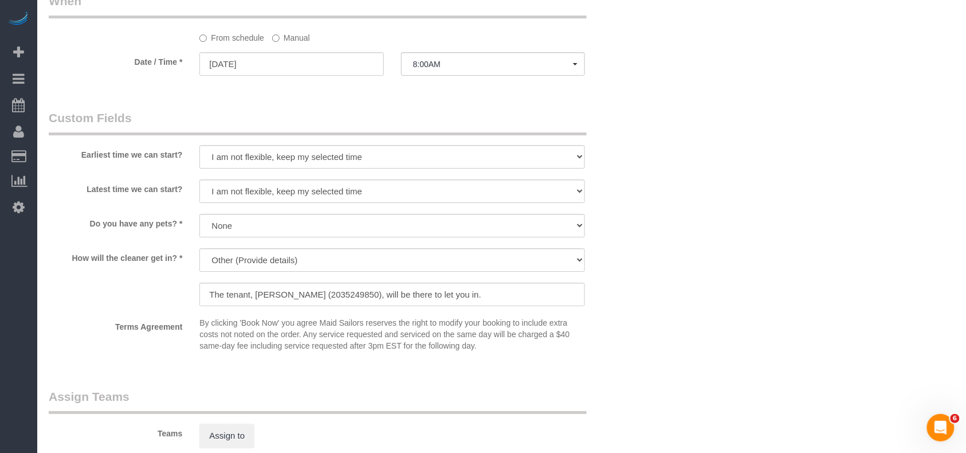
click at [292, 140] on div "Earliest time we can start? I am not flexible, keep my selected time 8:00 AM 9:…" at bounding box center [342, 139] width 604 height 61
click at [292, 156] on select "I am not flexible, keep my selected time 8:00 AM 9:00 AM 10:00 AM 11:00 AM 12:0…" at bounding box center [392, 156] width 386 height 23
select select "number:56"
click at [199, 146] on select "I am not flexible, keep my selected time 8:00 AM 9:00 AM 10:00 AM 11:00 AM 12:0…" at bounding box center [392, 156] width 386 height 23
click at [262, 217] on select "Dog Cat None" at bounding box center [392, 225] width 386 height 23
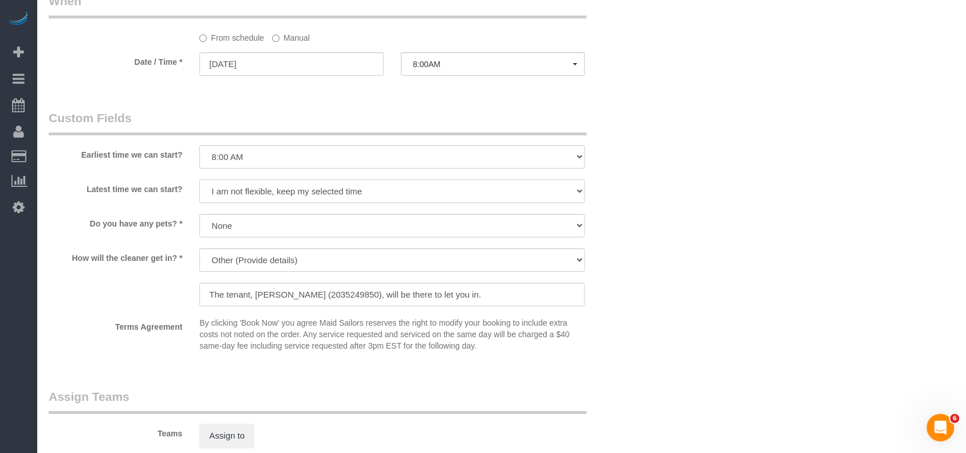
click at [265, 188] on select "I am not flexible, keep my selected time 8:00 AM 9:00 AM 10:00 AM 11:00 AM 12:0…" at bounding box center [392, 190] width 386 height 23
select select "number:76"
click at [199, 181] on select "I am not flexible, keep my selected time 8:00 AM 9:00 AM 10:00 AM 11:00 AM 12:0…" at bounding box center [392, 190] width 386 height 23
click at [130, 323] on label "Terms Agreement" at bounding box center [115, 324] width 151 height 15
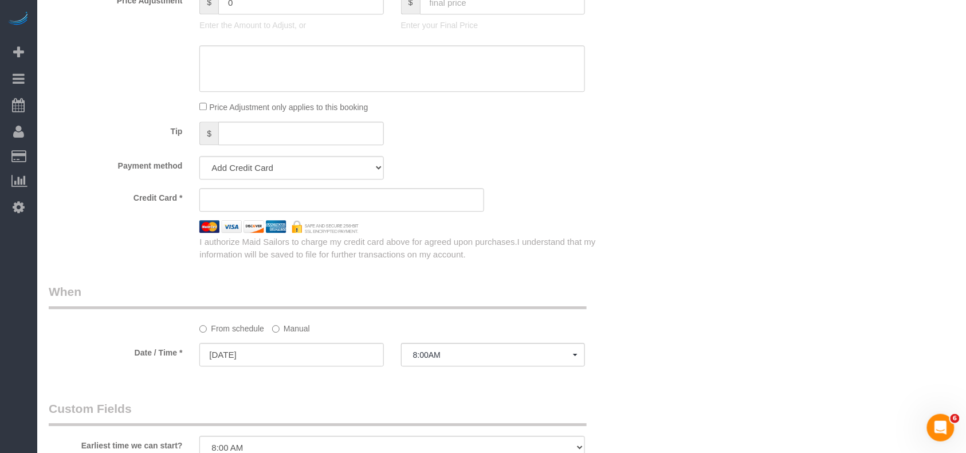
scroll to position [911, 0]
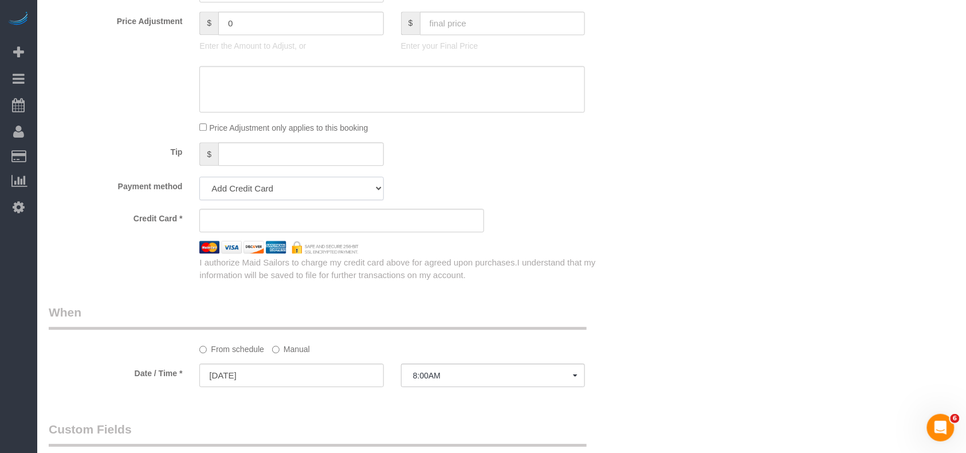
click at [287, 187] on select "Add Credit Card Cash Check Paypal" at bounding box center [291, 188] width 184 height 23
click at [471, 187] on div "Payment method Add Credit Card Cash Check Paypal" at bounding box center [342, 188] width 604 height 23
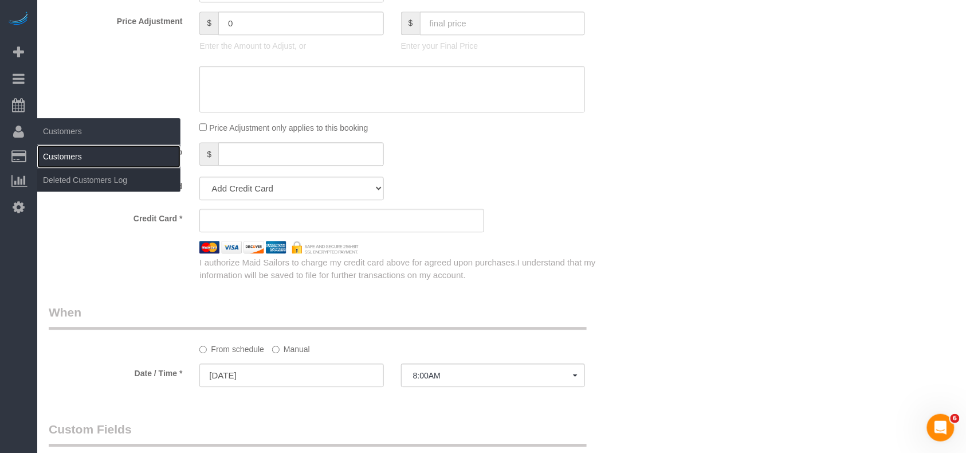
click at [57, 151] on link "Customers" at bounding box center [108, 156] width 143 height 23
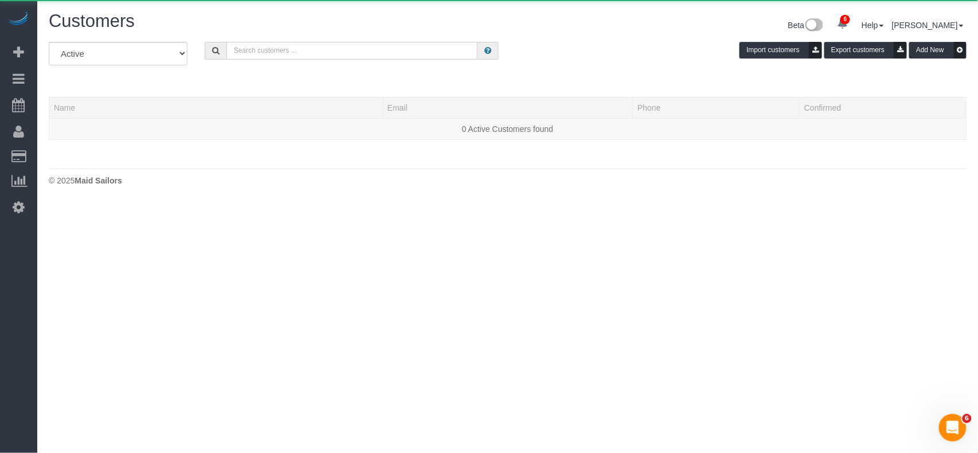
click at [252, 52] on input "text" at bounding box center [352, 51] width 252 height 18
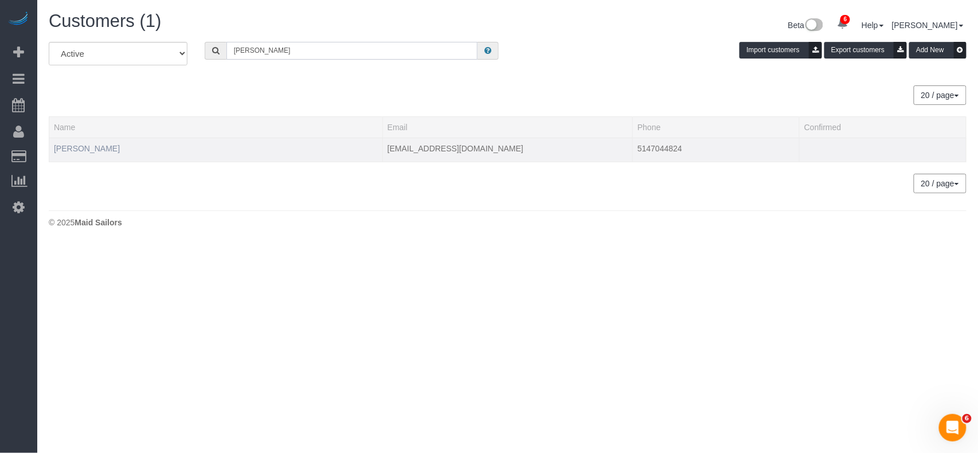
type input "[PERSON_NAME]"
click at [84, 150] on link "[PERSON_NAME]" at bounding box center [87, 148] width 66 height 9
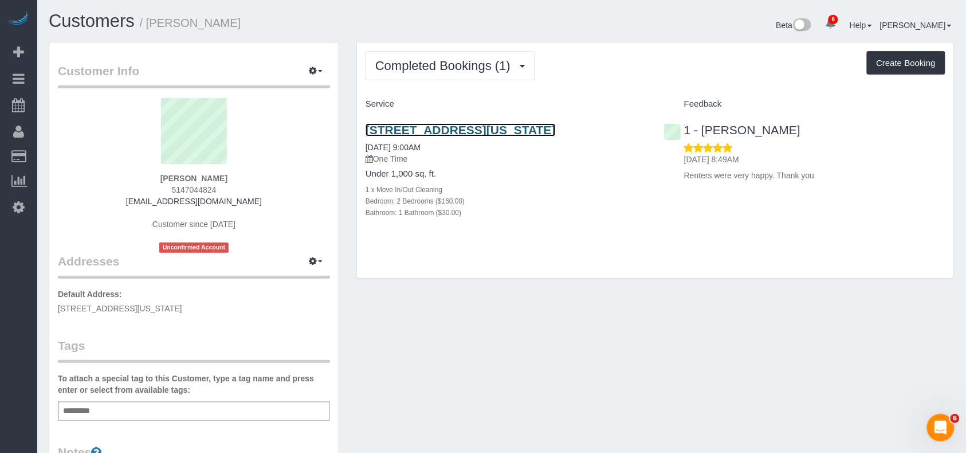
click at [499, 132] on link "135 West 16th Street, Apt. 15, New York, NY 10011" at bounding box center [461, 129] width 190 height 13
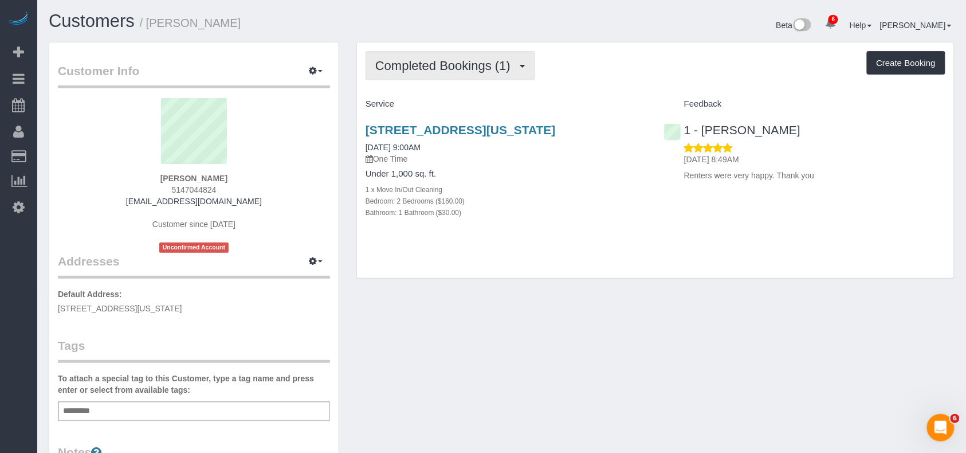
drag, startPoint x: 422, startPoint y: 75, endPoint x: 436, endPoint y: 104, distance: 32.1
click at [422, 74] on button "Completed Bookings (1)" at bounding box center [451, 65] width 170 height 29
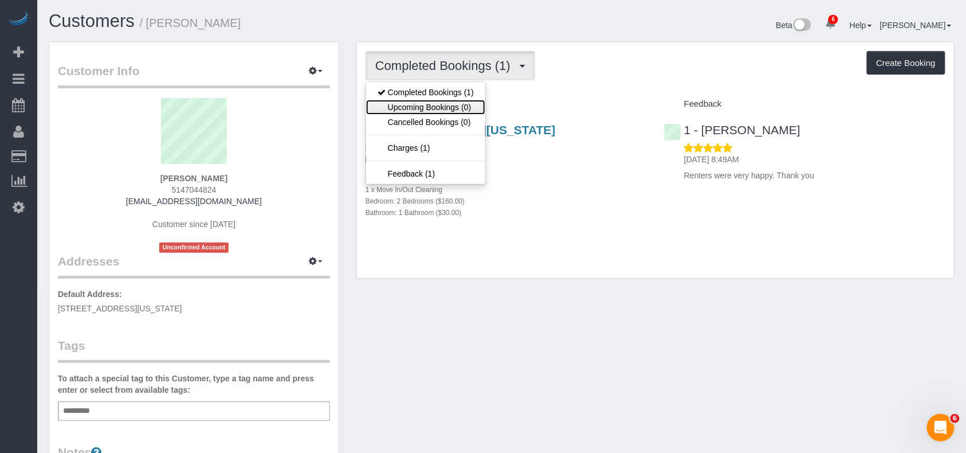
click at [429, 104] on link "Upcoming Bookings (0)" at bounding box center [425, 107] width 119 height 15
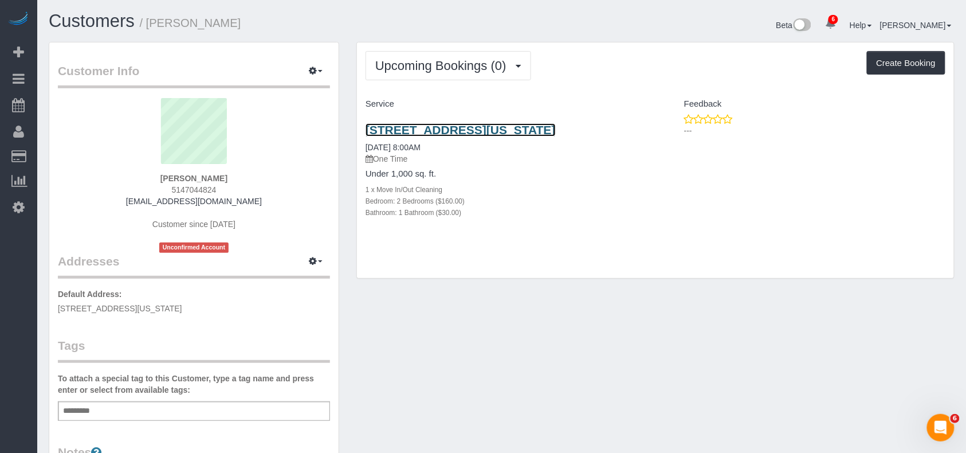
click at [452, 129] on link "135 West 16th Street, Apt. 15, New York, NY 10011" at bounding box center [461, 129] width 190 height 13
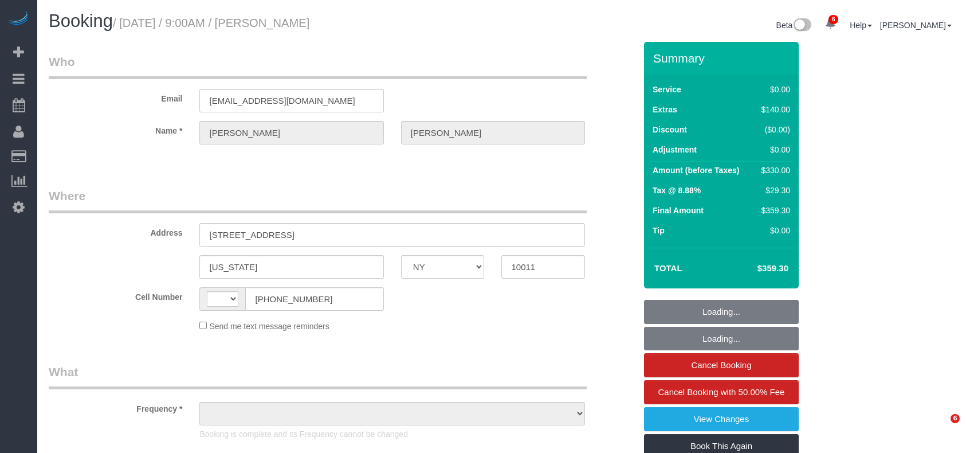
select select "NY"
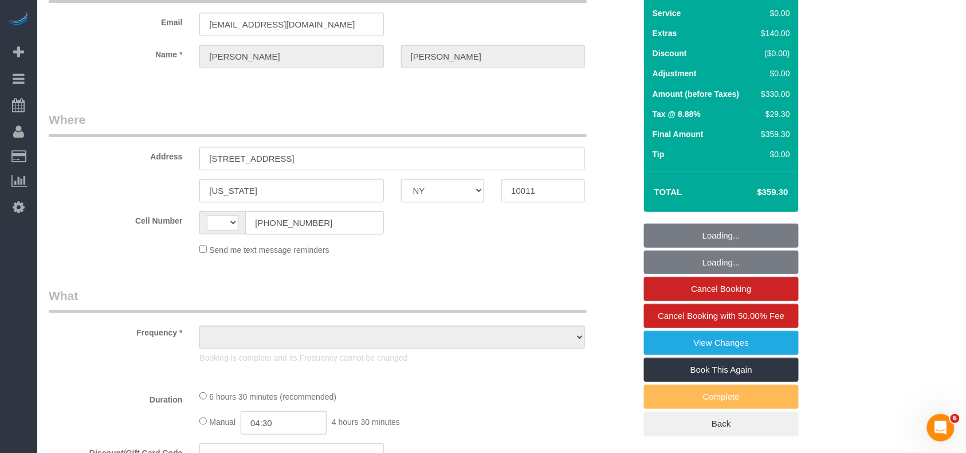
select select "string:[GEOGRAPHIC_DATA]"
select select "object:674"
select select "number:89"
select select "number:90"
select select "number:15"
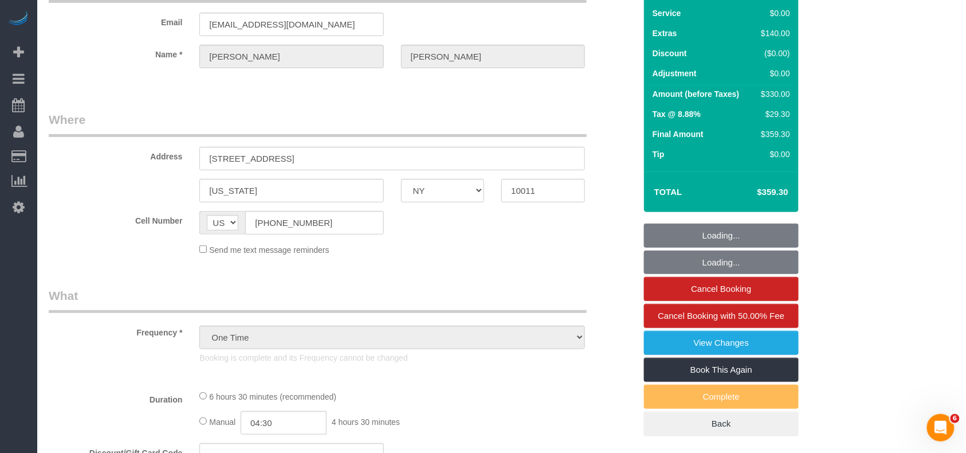
select select "number:7"
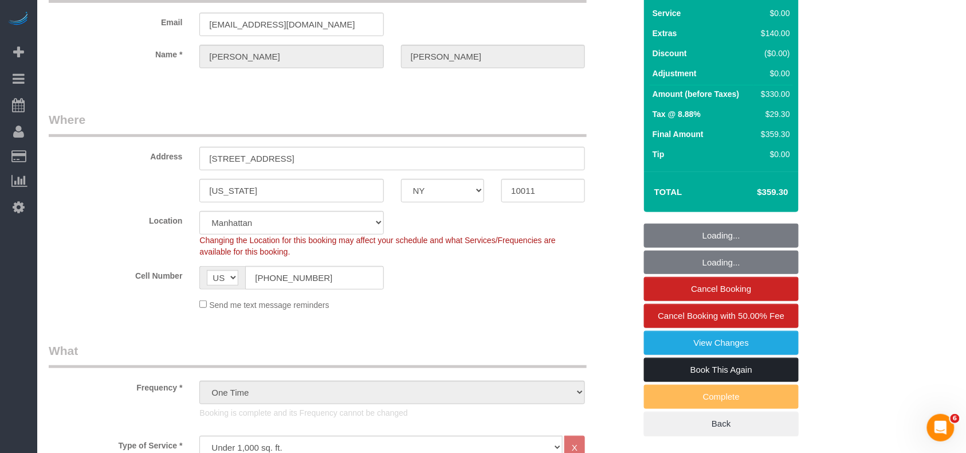
click at [711, 358] on link "Book This Again" at bounding box center [721, 370] width 155 height 24
select select "string:stripe-pm_1LQzKG4VGloSiKo7xG3na7rl"
select select "object:1369"
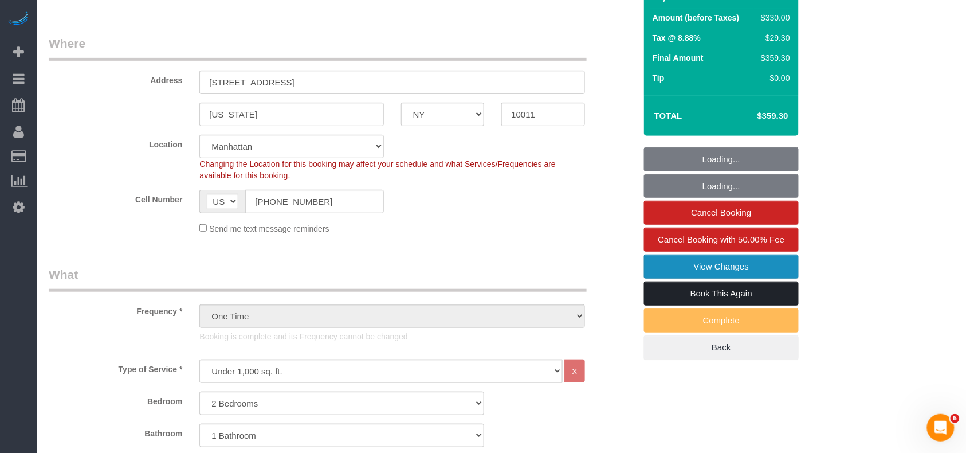
select select "spot1"
select select "2"
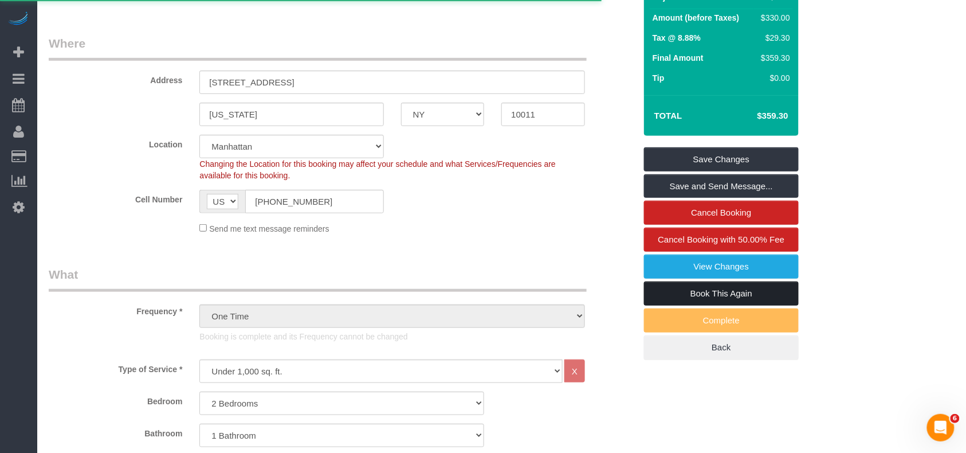
scroll to position [202, 0]
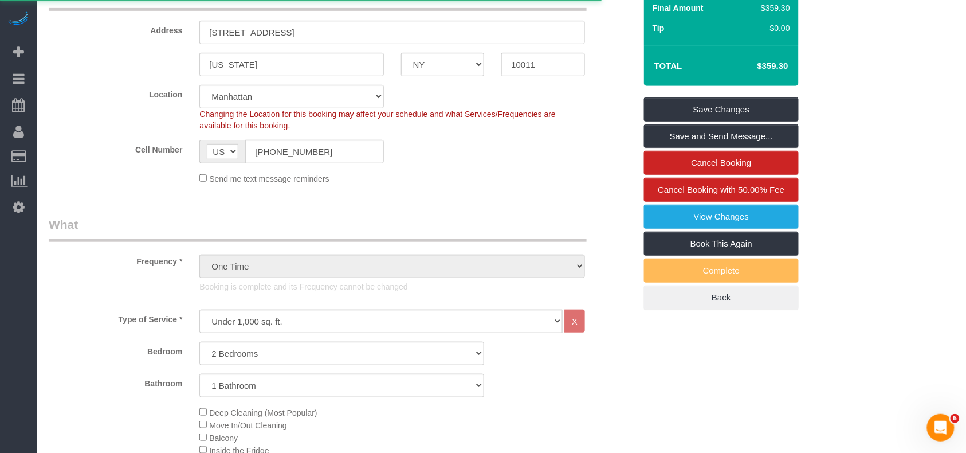
select select "NY"
select select "number:89"
select select "number:90"
select select "number:15"
select select "number:7"
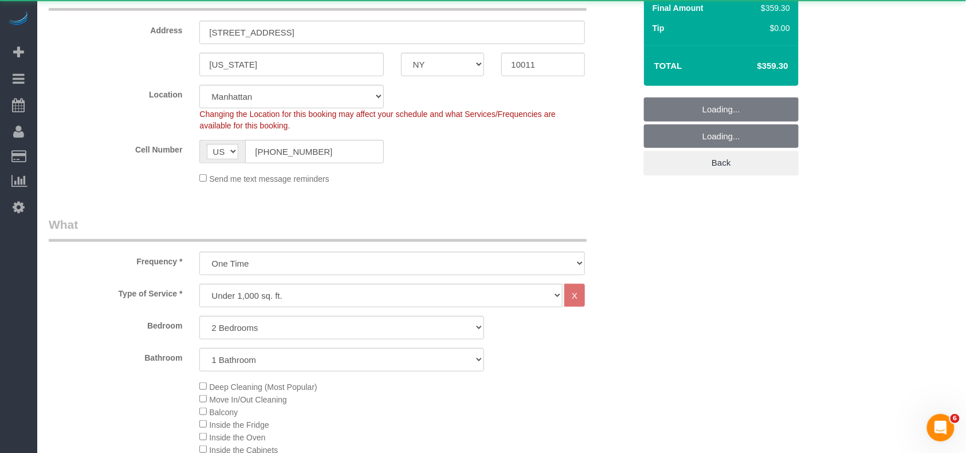
select select "2"
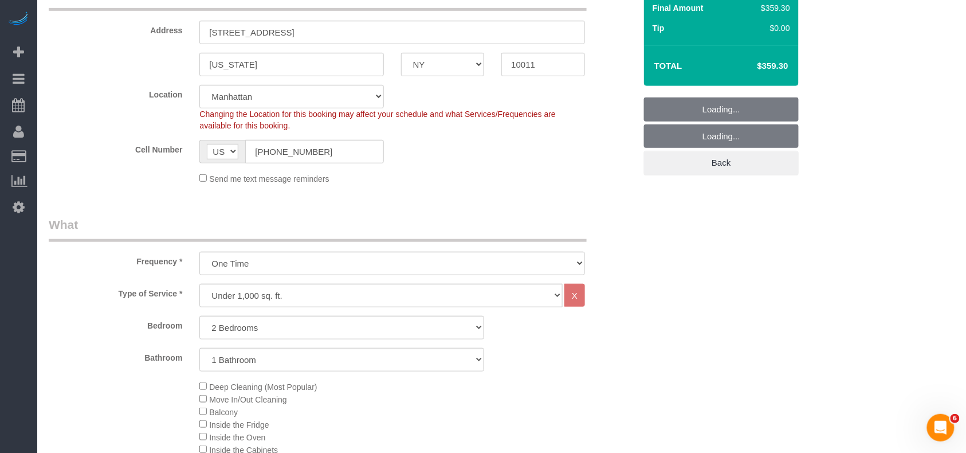
select select "object:2713"
select select "string:stripe-pm_1LQzKG4VGloSiKo7xG3na7rl"
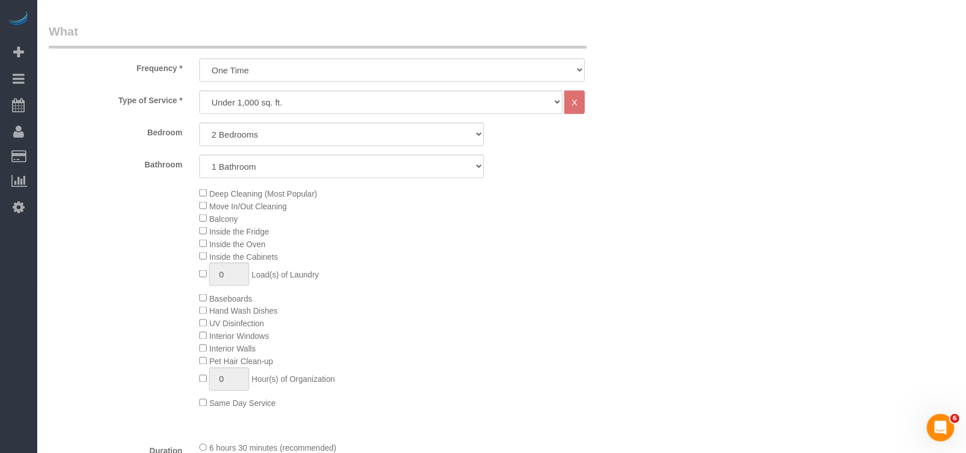
scroll to position [651, 0]
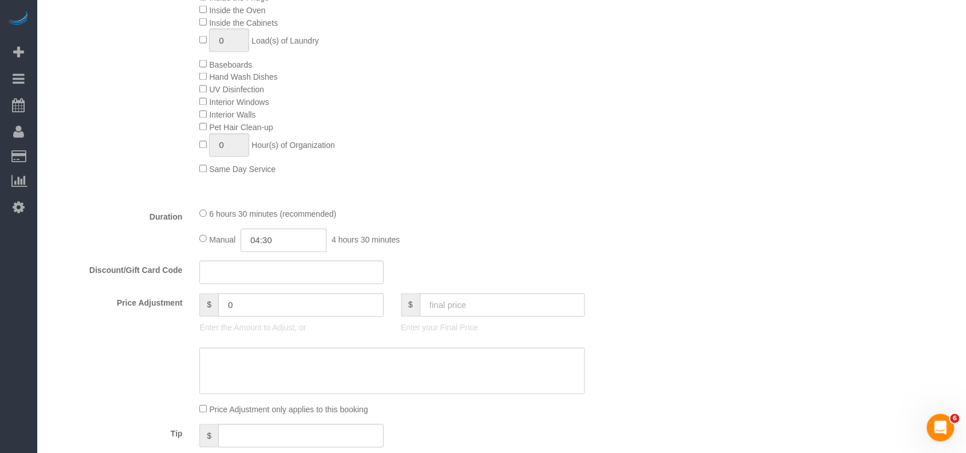
select select "object:2722"
select select "2"
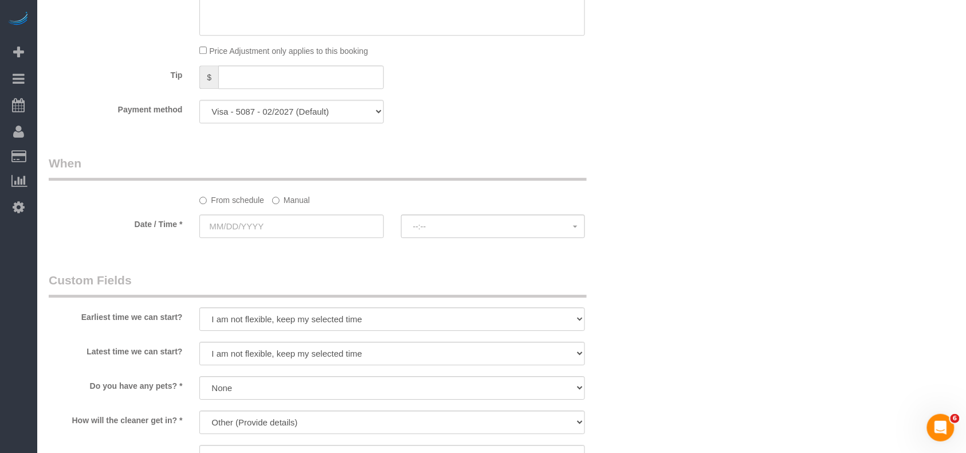
scroll to position [1033, 0]
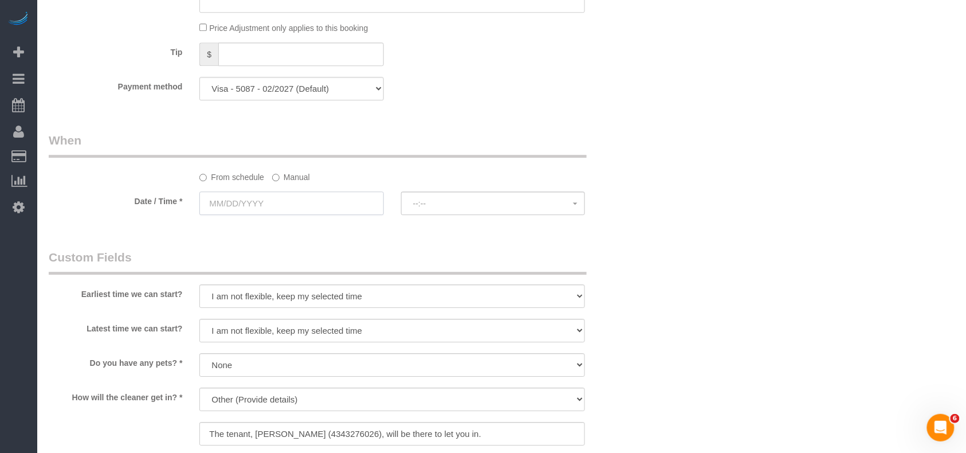
click at [292, 201] on input "text" at bounding box center [291, 202] width 184 height 23
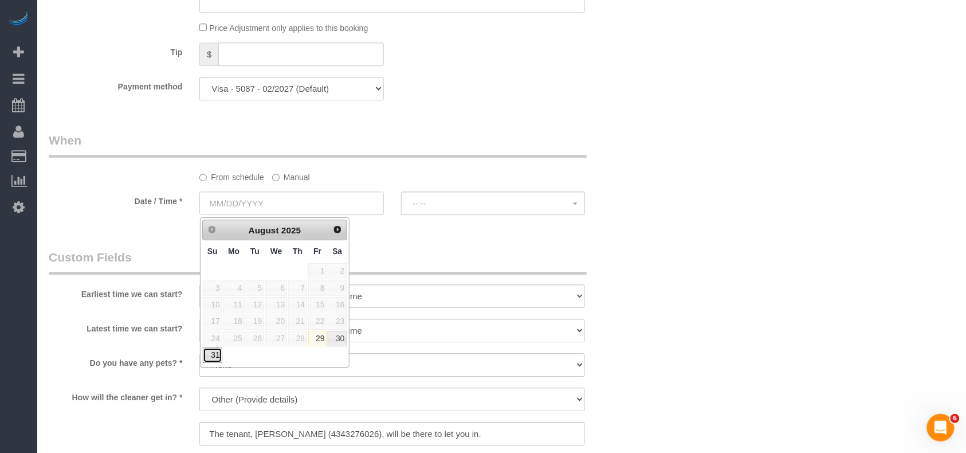
click at [211, 358] on link "31" at bounding box center [212, 354] width 19 height 15
type input "[DATE]"
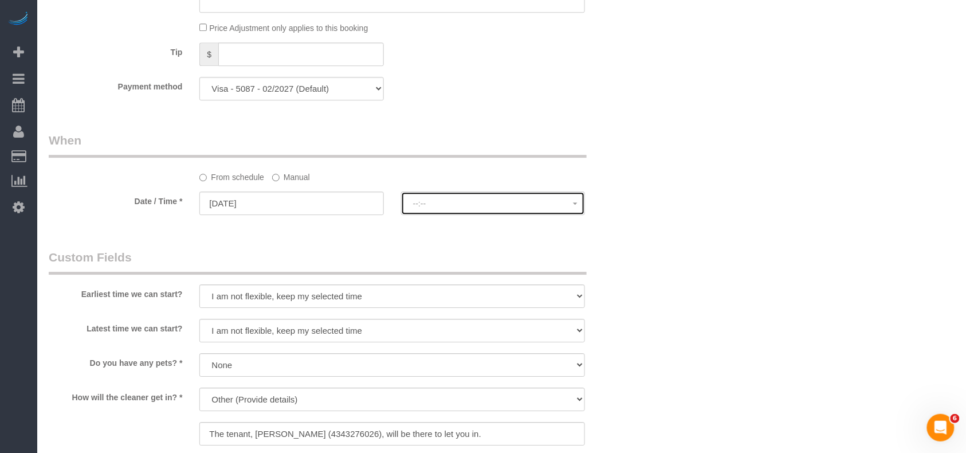
click at [473, 204] on span "--:--" at bounding box center [493, 203] width 160 height 9
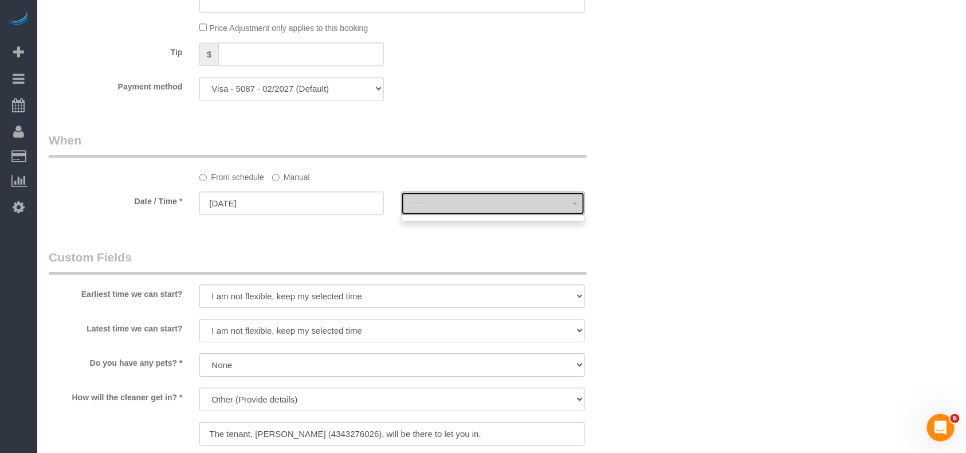
select select "spot11"
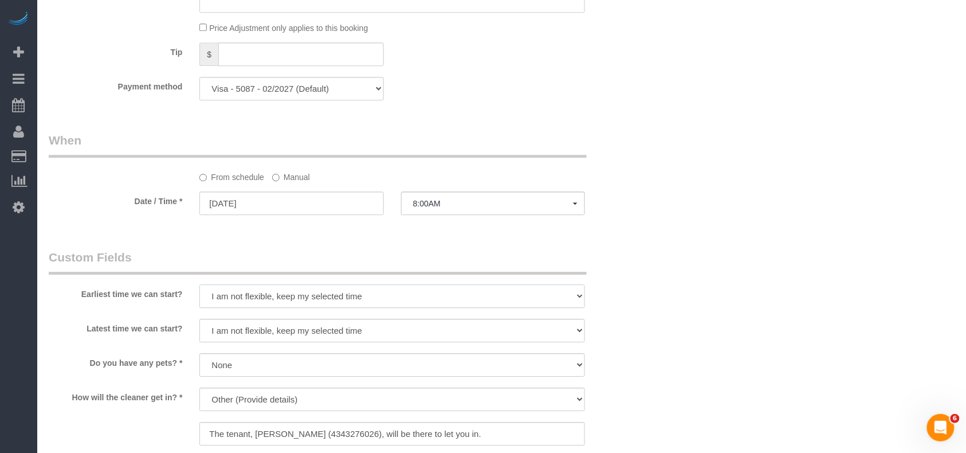
click at [242, 300] on select "I am not flexible, keep my selected time 8:00 AM 9:00 AM 10:00 AM 11:00 AM 12:0…" at bounding box center [392, 295] width 386 height 23
select select "number:56"
click at [199, 285] on select "I am not flexible, keep my selected time 8:00 AM 9:00 AM 10:00 AM 11:00 AM 12:0…" at bounding box center [392, 295] width 386 height 23
click at [283, 324] on select "I am not flexible, keep my selected time 8:00 AM 9:00 AM 10:00 AM 11:00 AM 12:0…" at bounding box center [392, 330] width 386 height 23
select select "number:76"
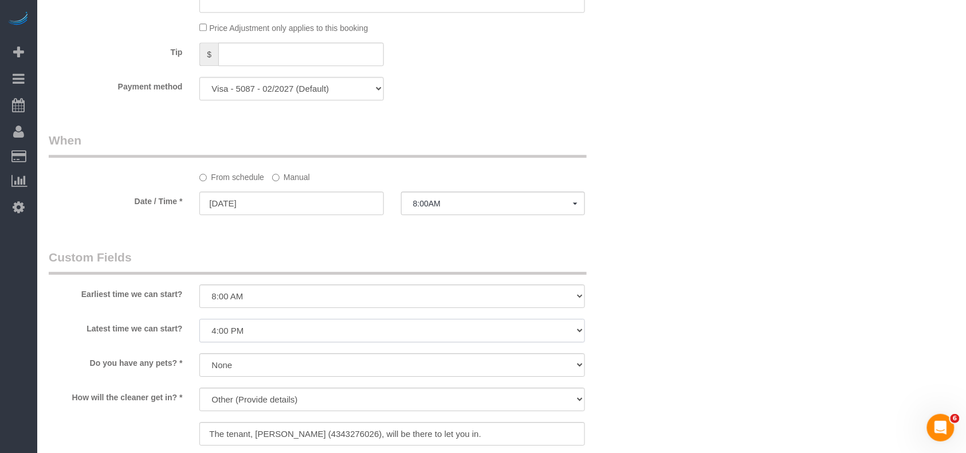
click at [199, 320] on select "I am not flexible, keep my selected time 8:00 AM 9:00 AM 10:00 AM 11:00 AM 12:0…" at bounding box center [392, 330] width 386 height 23
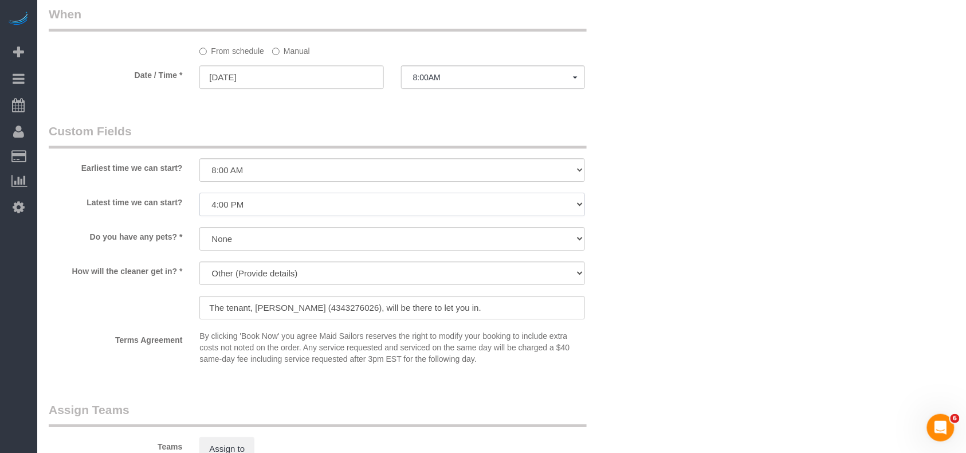
scroll to position [1186, 0]
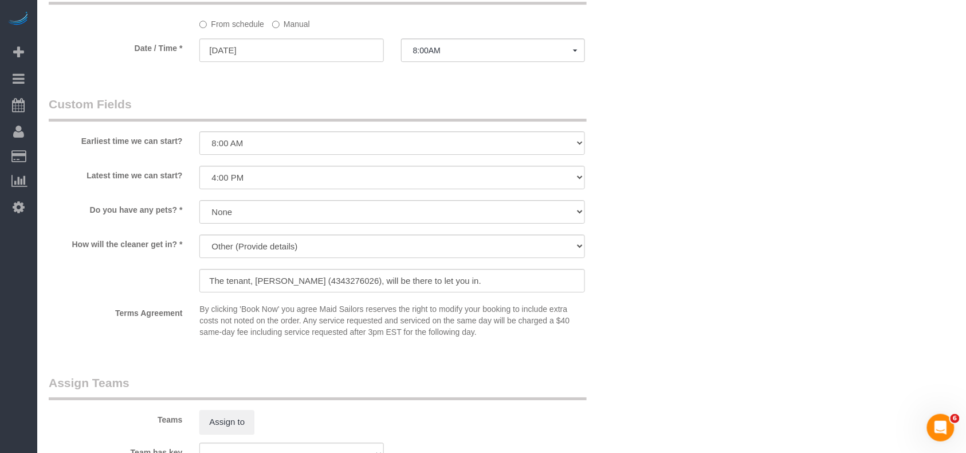
drag, startPoint x: 564, startPoint y: 370, endPoint x: 472, endPoint y: 340, distance: 97.0
drag, startPoint x: 356, startPoint y: 283, endPoint x: 257, endPoint y: 280, distance: 99.7
click at [257, 280] on input "The tenant, Emily Butler (4343276026), will be there to let you in." at bounding box center [392, 280] width 386 height 23
paste input "2035249850 Nikita"
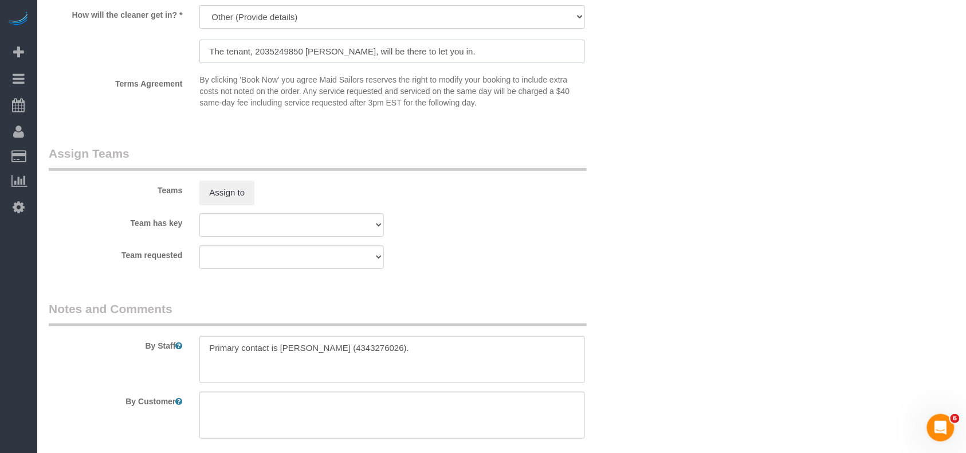
scroll to position [1497, 0]
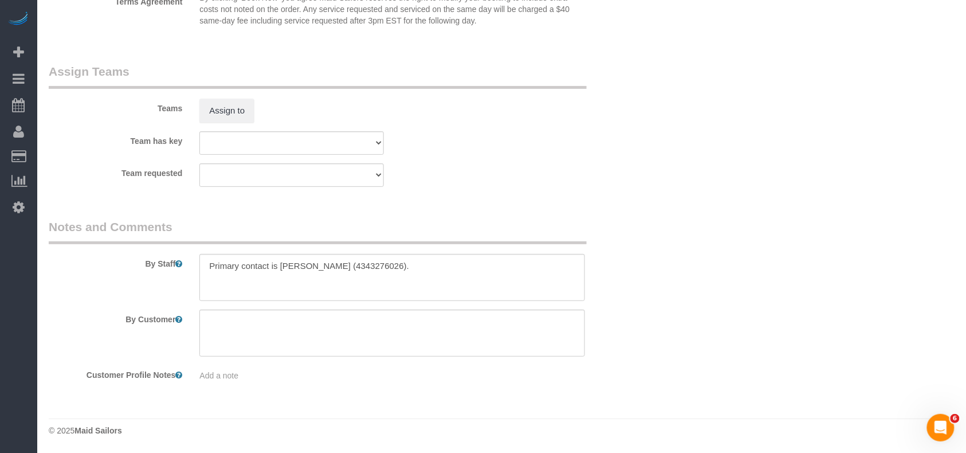
type input "The tenant, 2035249850 [PERSON_NAME], will be there to let you in."
drag, startPoint x: 395, startPoint y: 268, endPoint x: 283, endPoint y: 264, distance: 113.0
click at [283, 264] on textarea at bounding box center [392, 277] width 386 height 47
paste textarea "2035249850 Nikita"
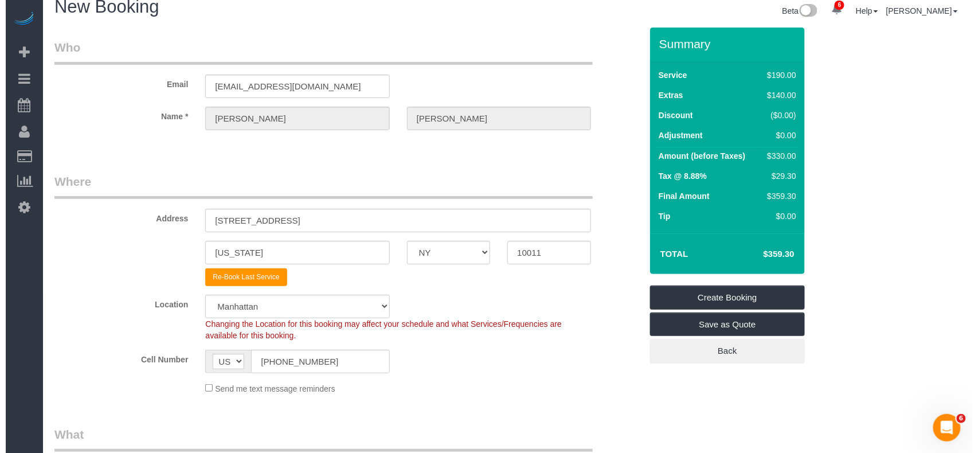
scroll to position [0, 0]
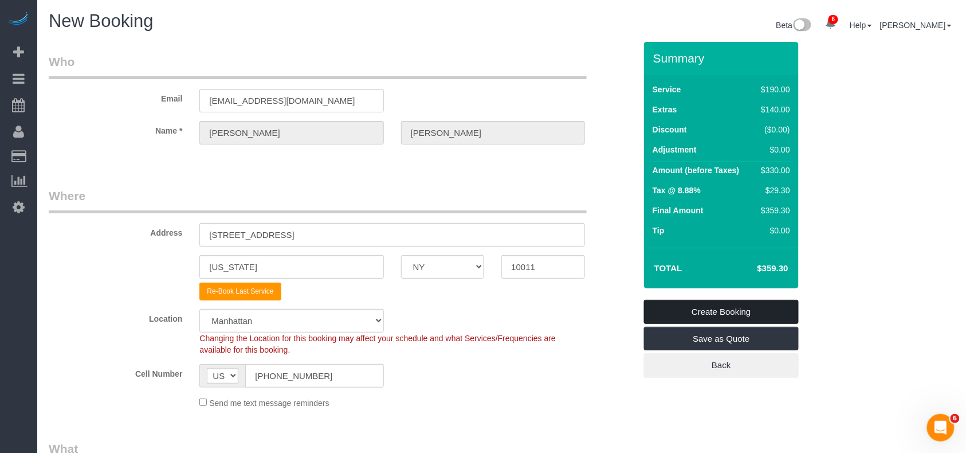
type textarea "Primary contact is [PHONE_NUMBER] [MEDICAL_DATA]"
click at [696, 312] on link "Create Booking" at bounding box center [721, 312] width 155 height 24
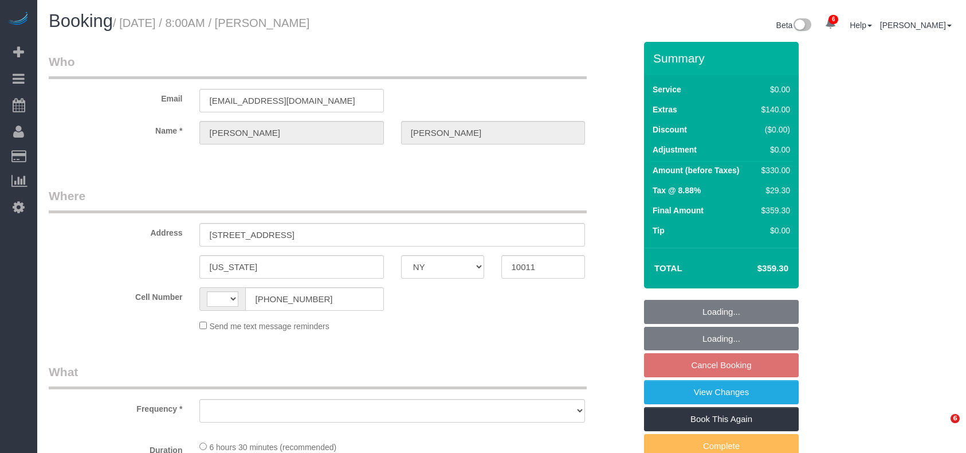
select select "NY"
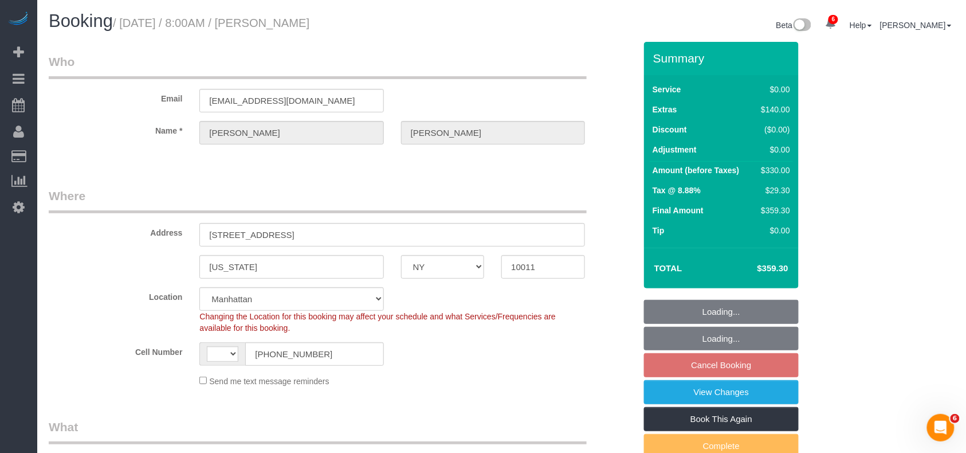
scroll to position [445, 0]
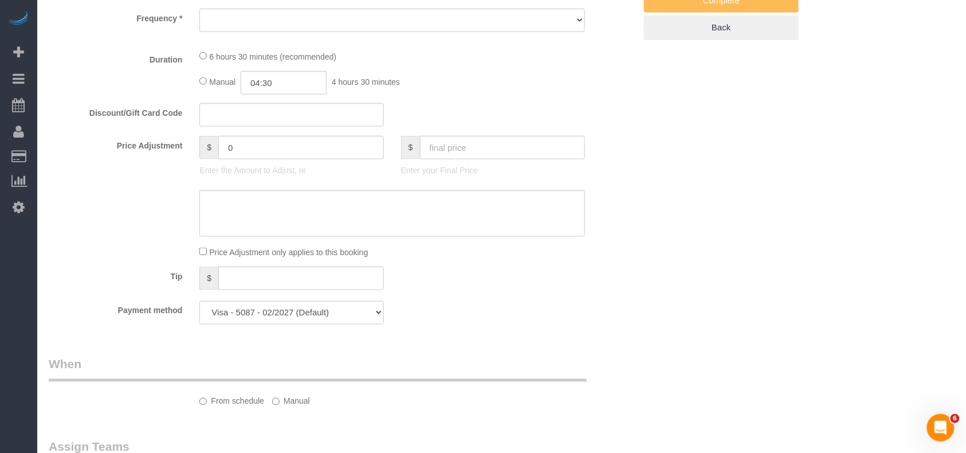
select select "string:[GEOGRAPHIC_DATA]"
select select "object:661"
select select "number:56"
select select "number:76"
select select "number:15"
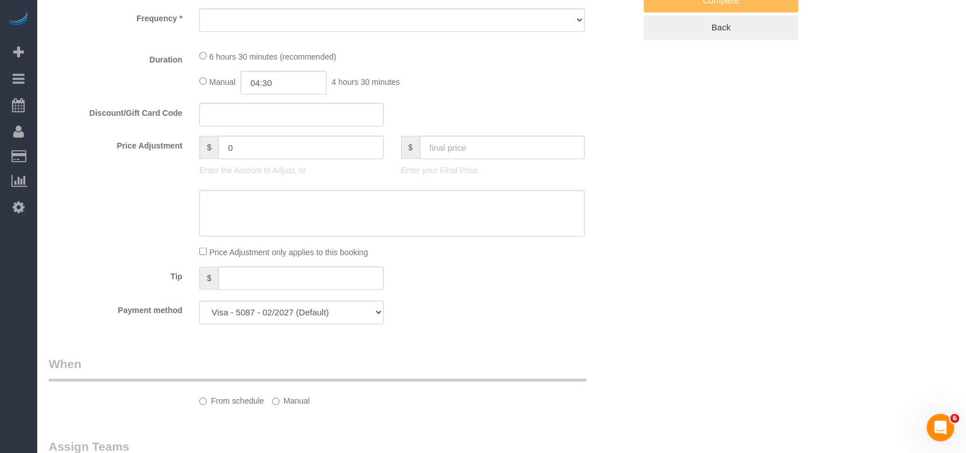
select select "number:7"
select select "2"
select select "spot1"
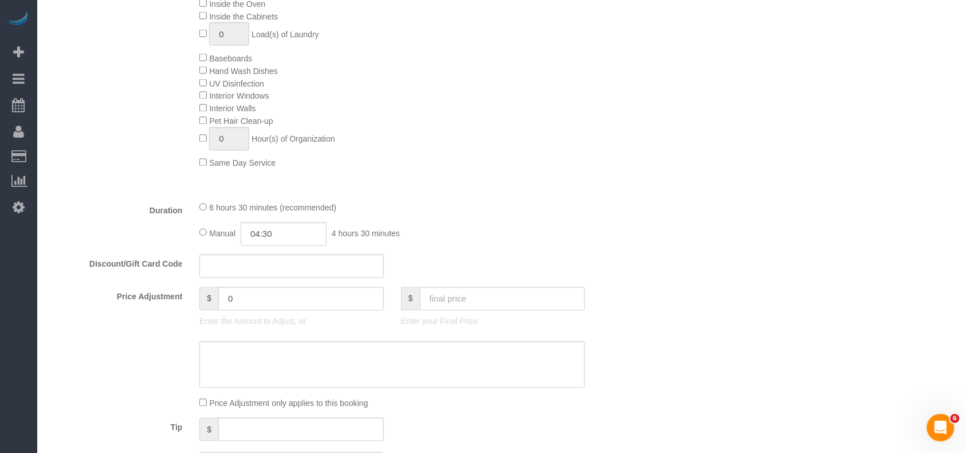
select select "object:1345"
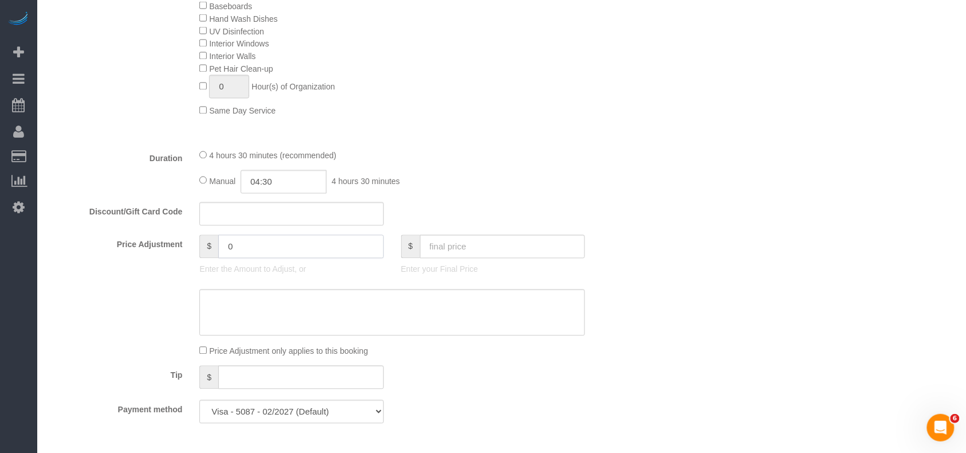
click at [260, 248] on input "0" at bounding box center [301, 246] width 166 height 23
click at [260, 212] on input "text" at bounding box center [291, 213] width 184 height 23
type input "BYESUMMER30"
click at [535, 181] on div "Manual 04:30 4 hours 30 minutes" at bounding box center [392, 181] width 386 height 23
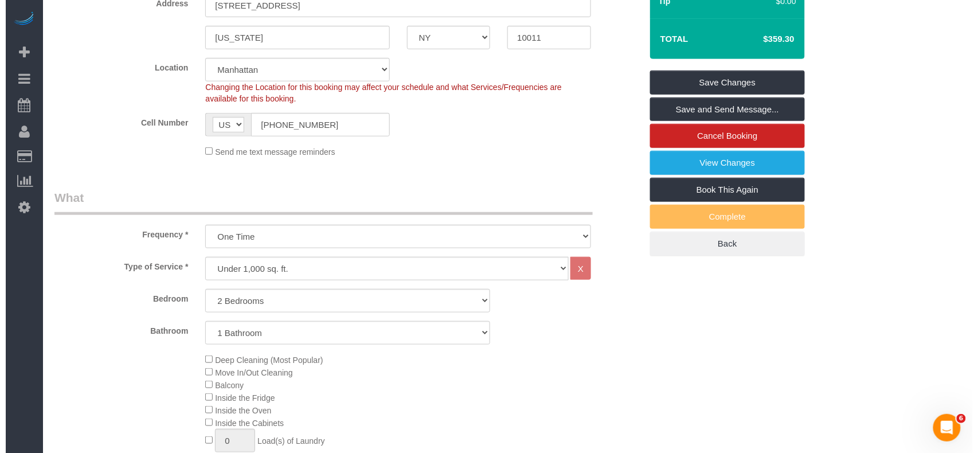
scroll to position [0, 0]
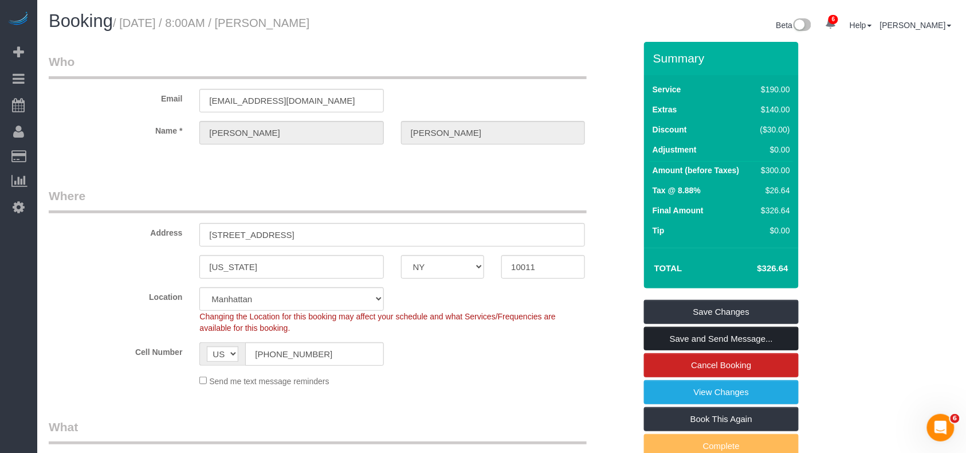
click at [702, 331] on link "Save and Send Message..." at bounding box center [721, 339] width 155 height 24
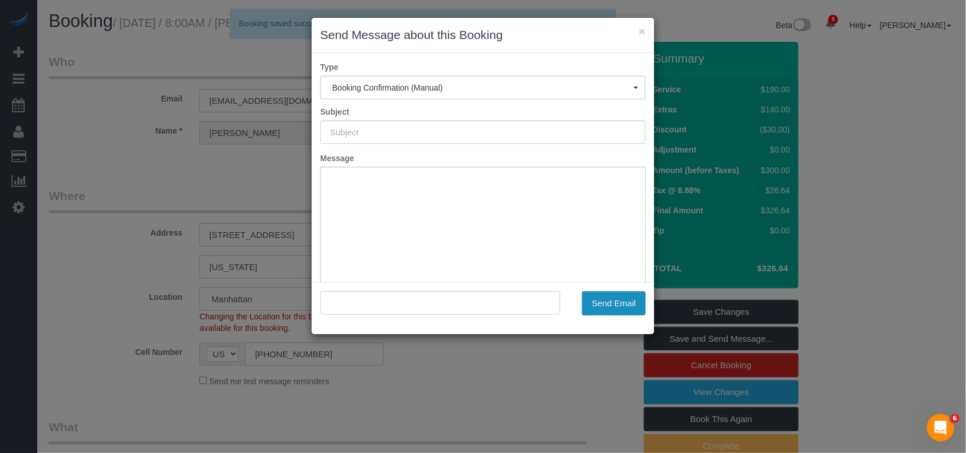
type input "Cleaning Confirmed for [DATE] 8:00am"
type input ""[PERSON_NAME]" <[EMAIL_ADDRESS][DOMAIN_NAME]>"
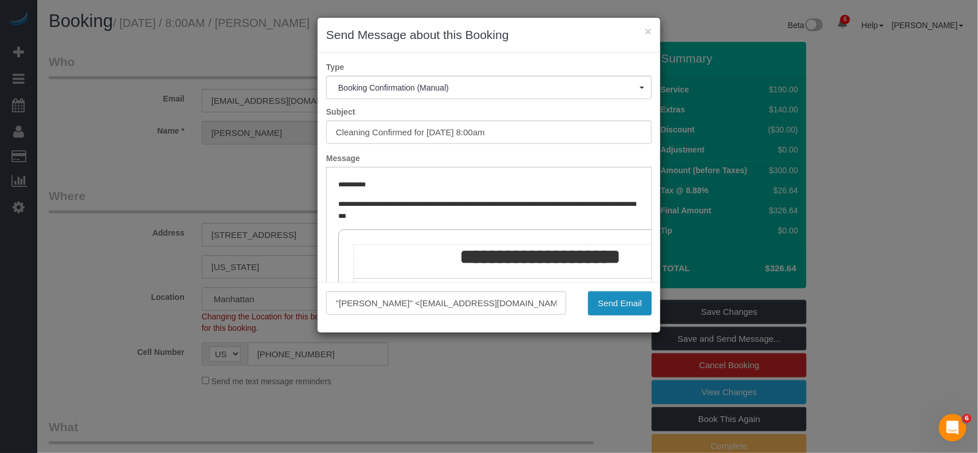
click at [622, 301] on button "Send Email" at bounding box center [620, 303] width 64 height 24
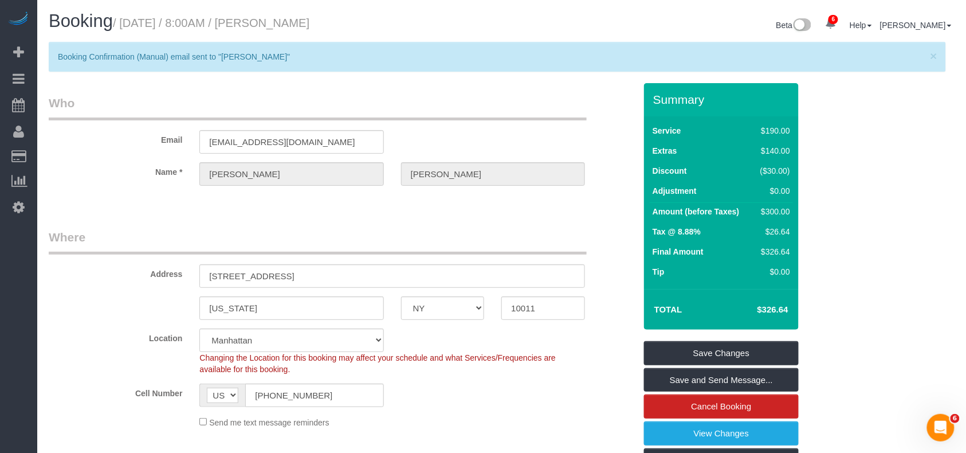
drag, startPoint x: 356, startPoint y: 26, endPoint x: 267, endPoint y: 24, distance: 89.4
click at [267, 24] on h1 "Booking / [DATE] / 8:00AM / [PERSON_NAME]" at bounding box center [271, 20] width 445 height 19
copy small "[PERSON_NAME]"
